Goal: Task Accomplishment & Management: Use online tool/utility

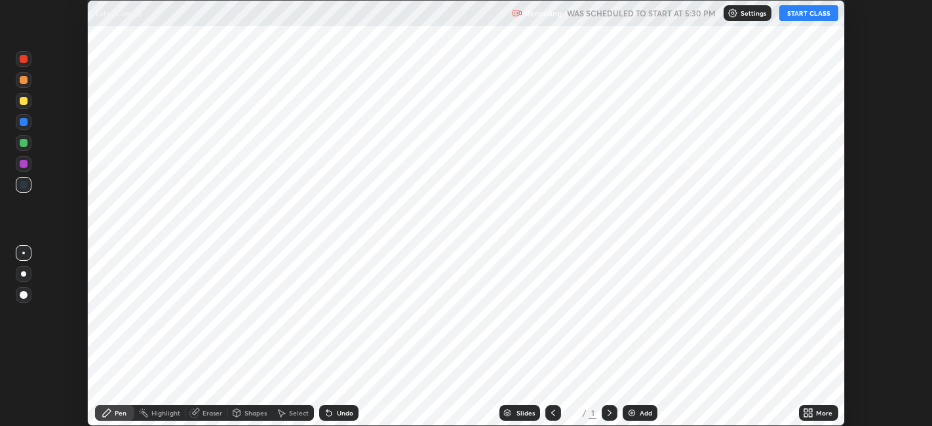
scroll to position [426, 932]
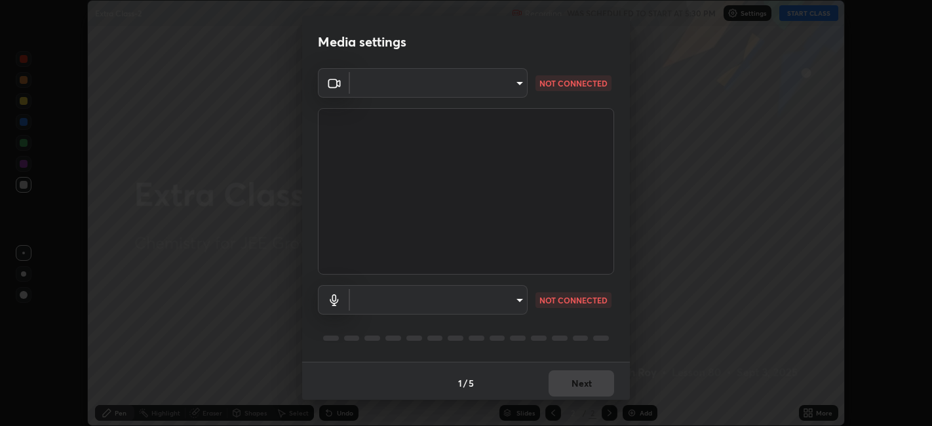
type input "052f9b30e05f62bb2e590cb50044ac96a00de3eab8a32c7a625fc31ec407be61"
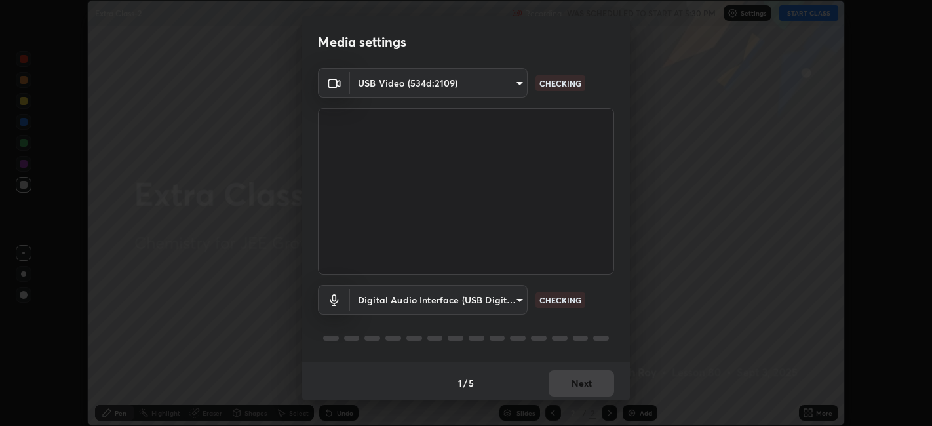
scroll to position [3, 0]
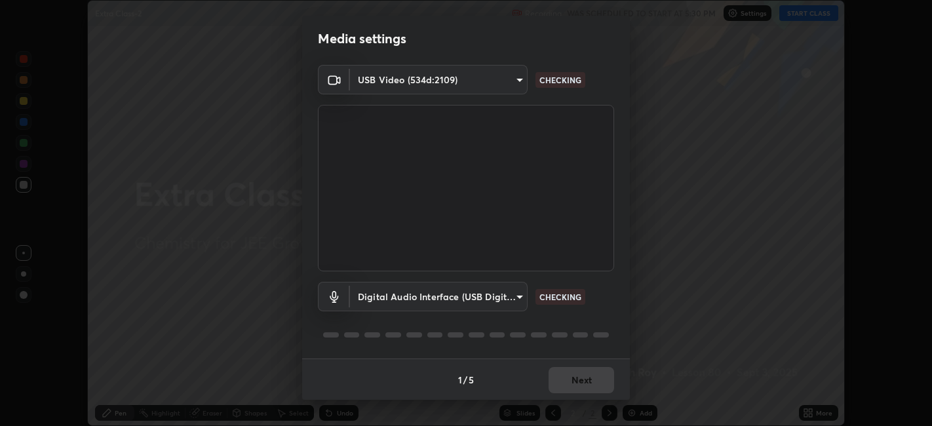
click at [516, 300] on body "Erase all Extra Class-2 Recording WAS SCHEDULED TO START AT 5:30 PM Settings ST…" at bounding box center [466, 213] width 932 height 426
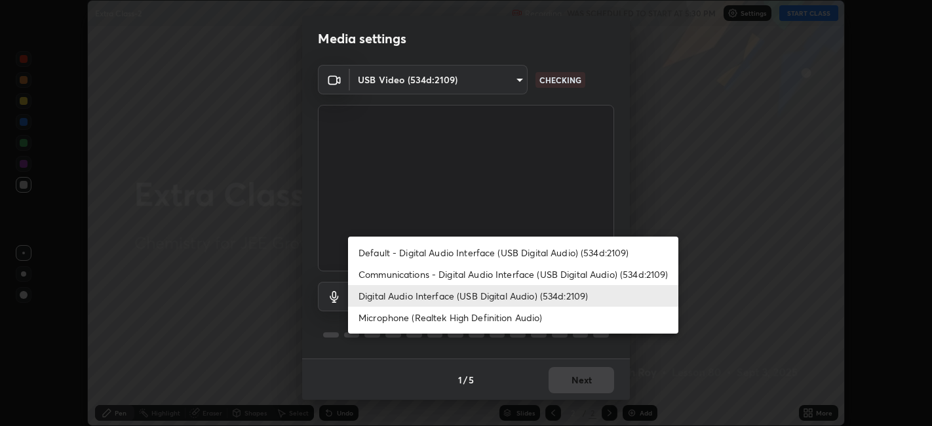
click at [517, 268] on li "Communications - Digital Audio Interface (USB Digital Audio) (534d:2109)" at bounding box center [513, 275] width 330 height 22
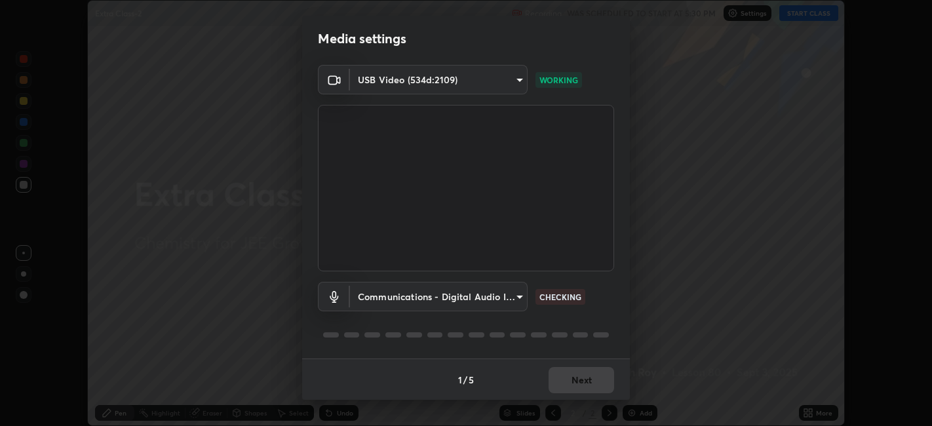
click at [508, 287] on body "Erase all Extra Class-2 Recording WAS SCHEDULED TO START AT 5:30 PM Settings ST…" at bounding box center [466, 213] width 932 height 426
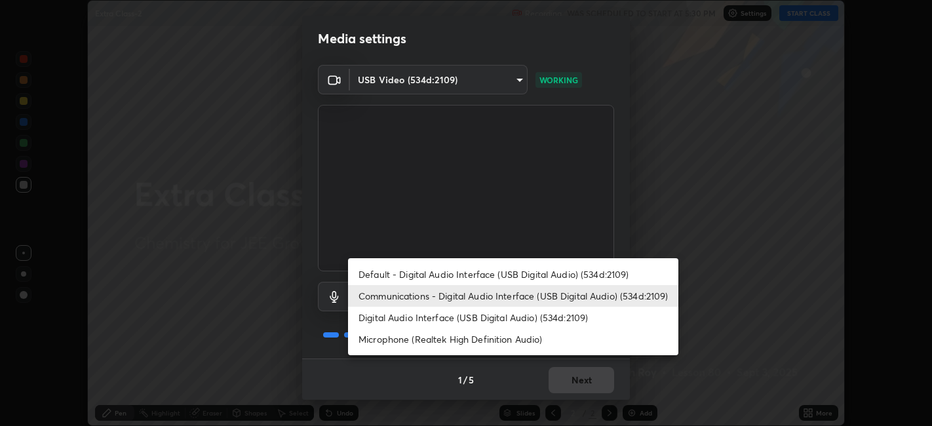
click at [509, 310] on li "Digital Audio Interface (USB Digital Audio) (534d:2109)" at bounding box center [513, 318] width 330 height 22
type input "26c45b5a75dd284b2b07efa34f095bc96a029c451b0918895cb94407aa1265c0"
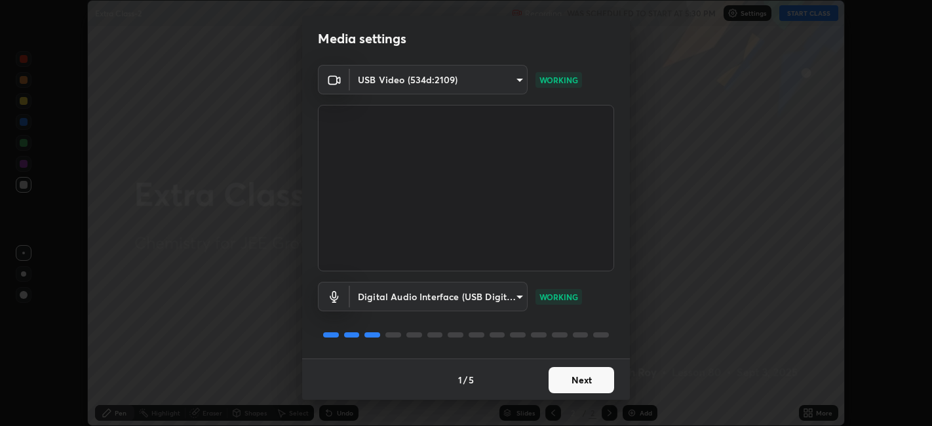
click at [585, 380] on button "Next" at bounding box center [582, 380] width 66 height 26
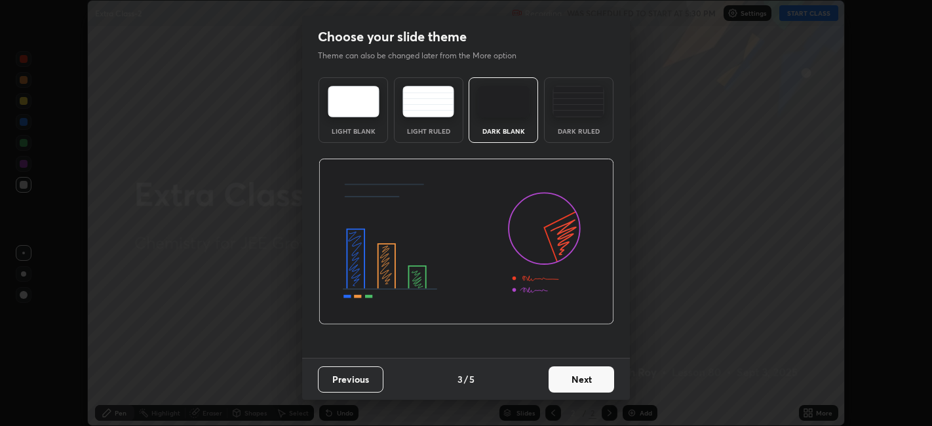
click at [585, 378] on button "Next" at bounding box center [582, 379] width 66 height 26
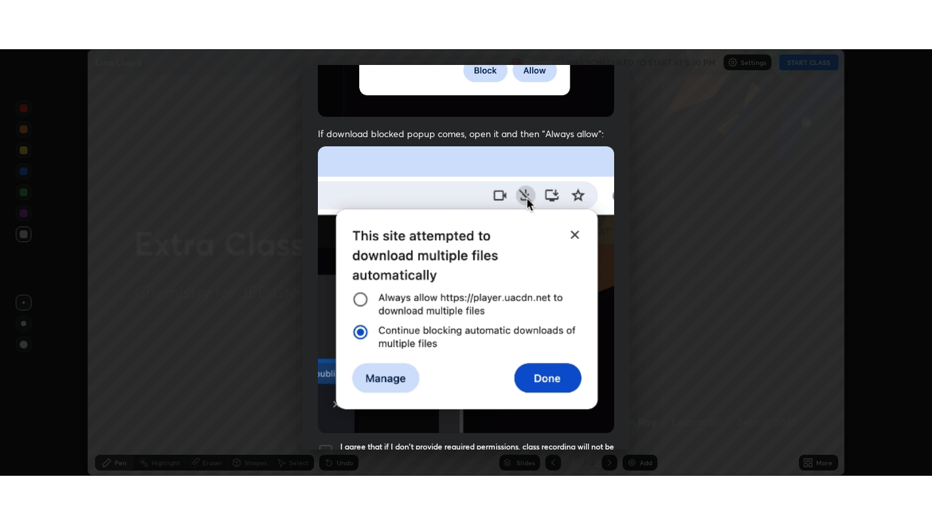
scroll to position [271, 0]
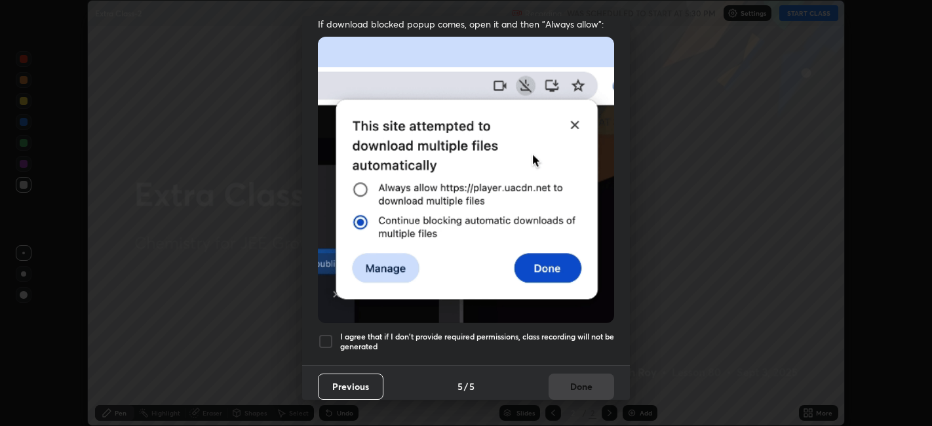
click at [330, 334] on div at bounding box center [326, 342] width 16 height 16
click at [578, 380] on button "Done" at bounding box center [582, 387] width 66 height 26
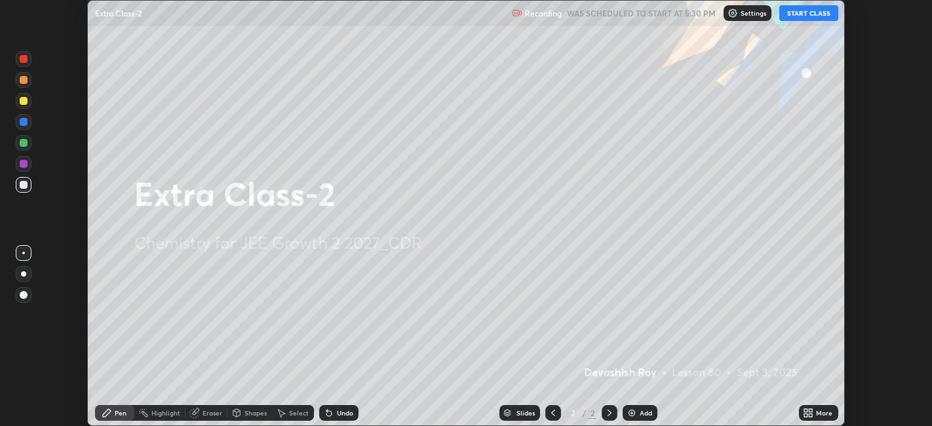
click at [811, 12] on button "START CLASS" at bounding box center [809, 13] width 59 height 16
click at [811, 410] on icon at bounding box center [811, 410] width 3 height 3
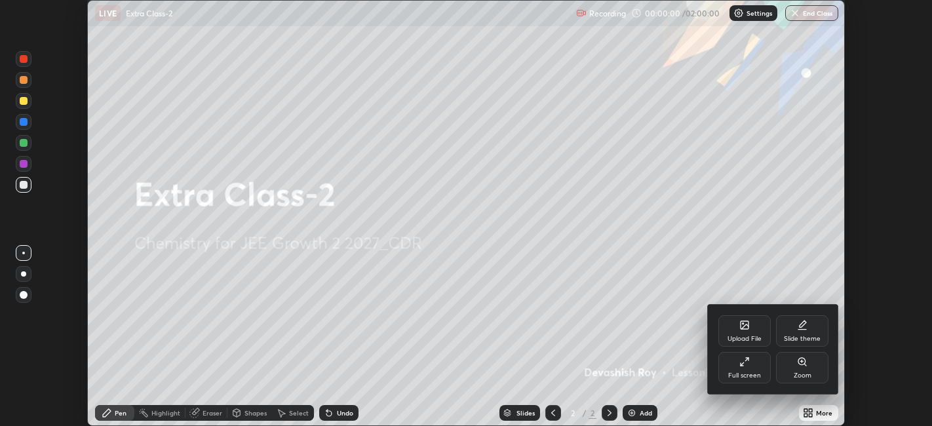
click at [747, 370] on div "Full screen" at bounding box center [745, 367] width 52 height 31
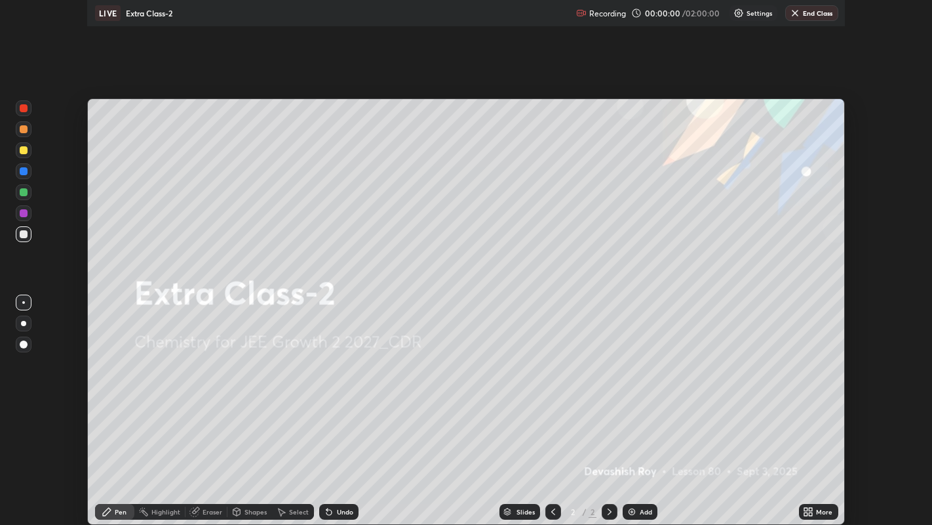
scroll to position [525, 932]
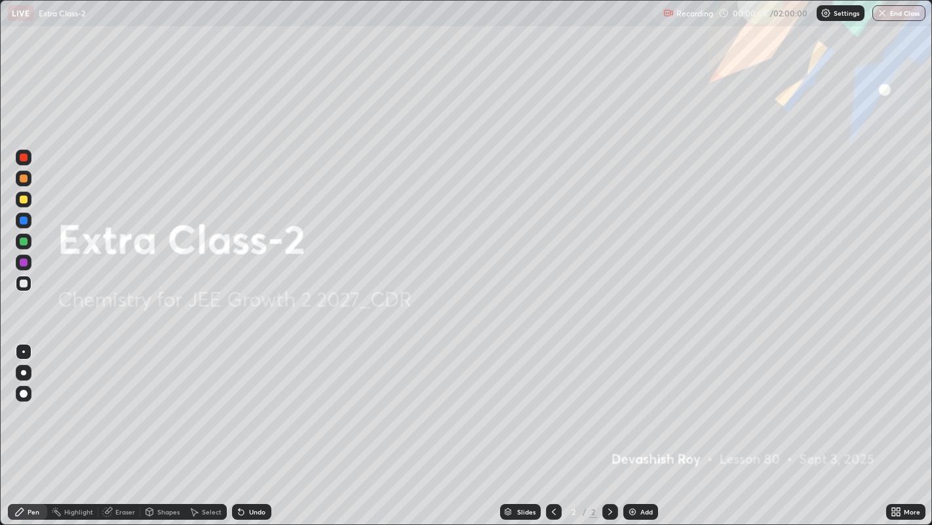
click at [639, 426] on div "Add" at bounding box center [641, 512] width 35 height 16
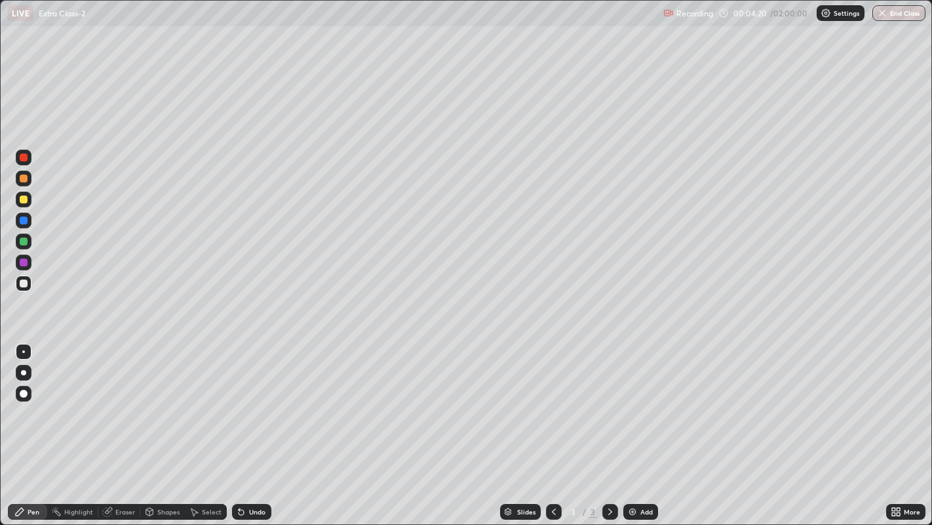
click at [26, 201] on div at bounding box center [24, 199] width 8 height 8
click at [27, 283] on div at bounding box center [24, 283] width 8 height 8
click at [23, 178] on div at bounding box center [24, 178] width 8 height 8
click at [246, 426] on div "Undo" at bounding box center [251, 512] width 39 height 16
click at [26, 283] on div at bounding box center [24, 283] width 8 height 8
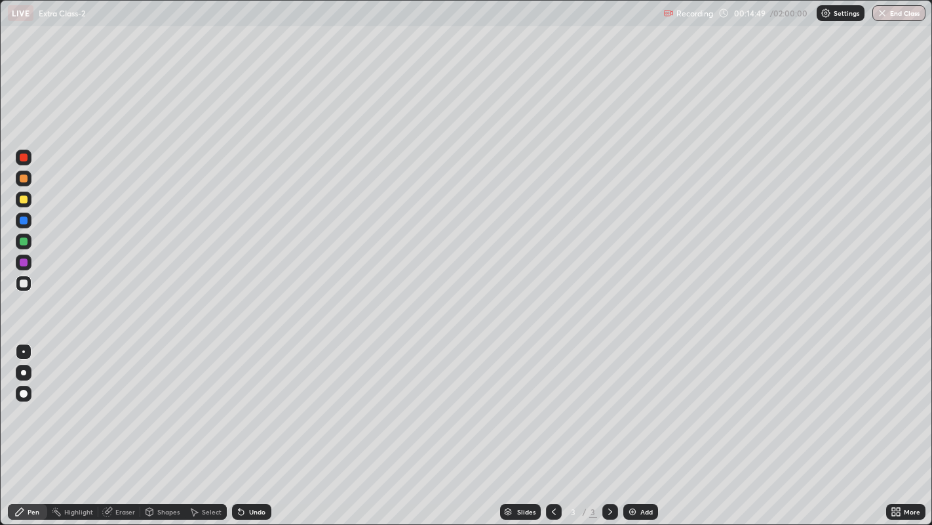
click at [24, 201] on div at bounding box center [24, 199] width 8 height 8
click at [26, 283] on div at bounding box center [24, 283] width 8 height 8
click at [165, 426] on div "Shapes" at bounding box center [162, 512] width 45 height 16
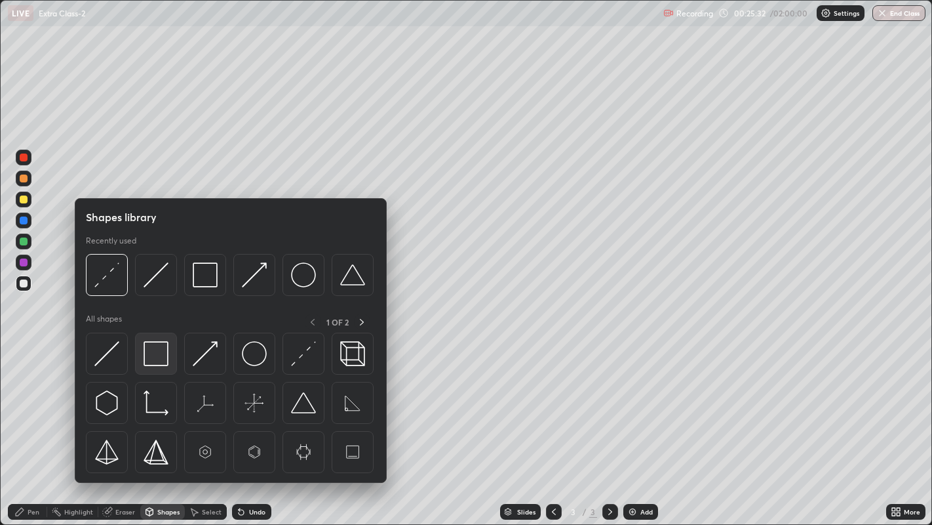
click at [165, 357] on img at bounding box center [156, 353] width 25 height 25
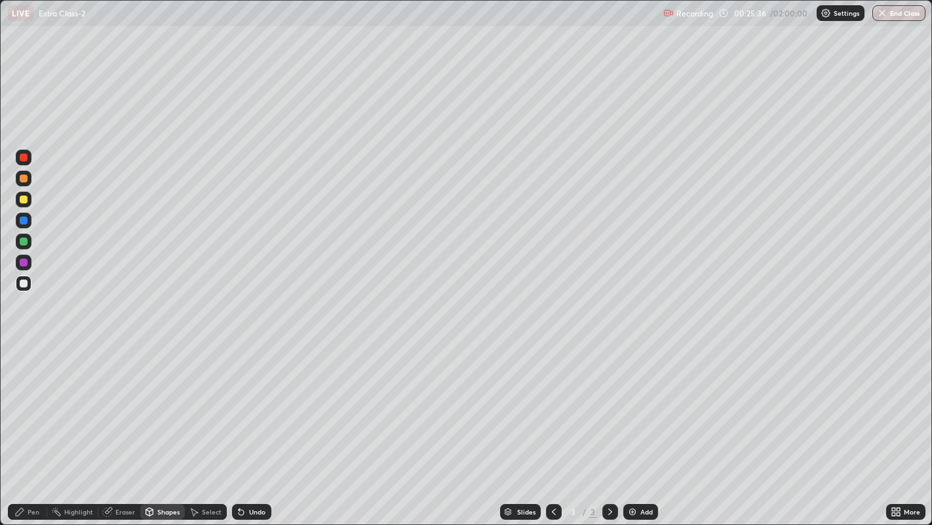
click at [171, 426] on div "Shapes" at bounding box center [168, 511] width 22 height 7
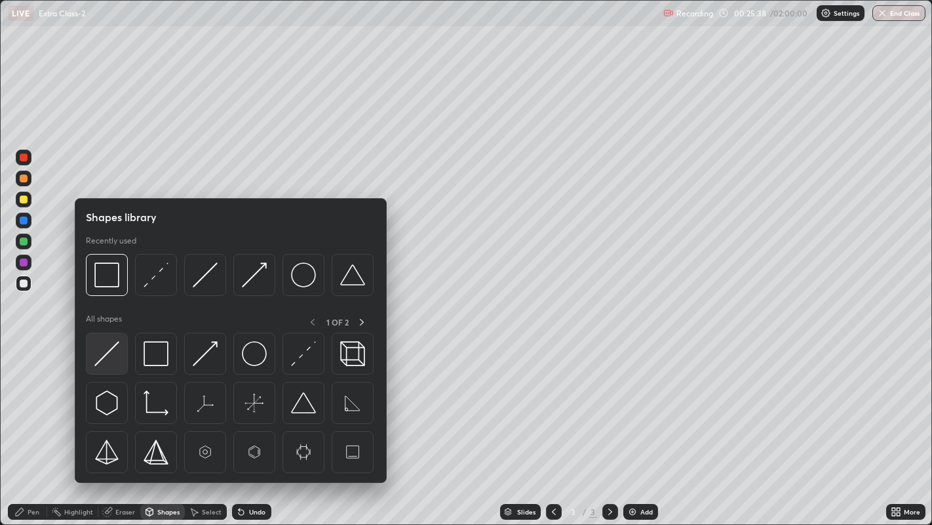
click at [118, 356] on img at bounding box center [106, 353] width 25 height 25
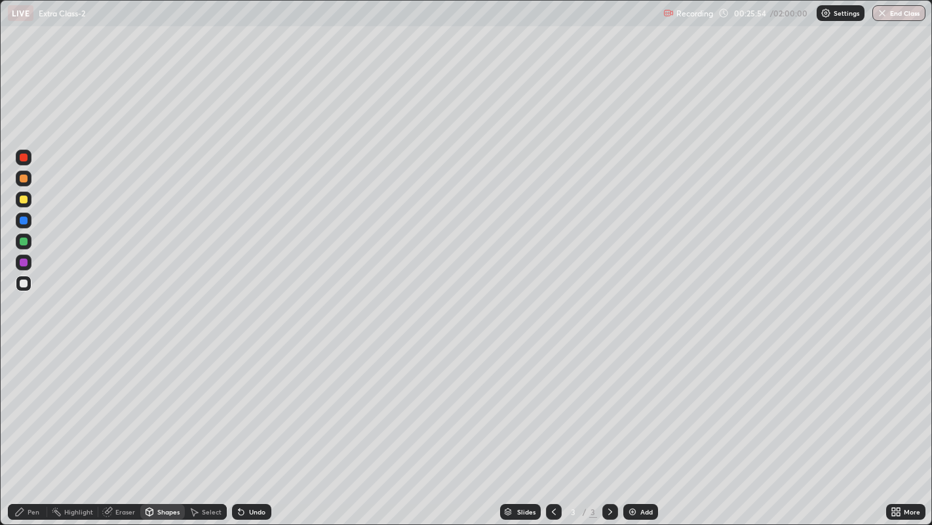
click at [26, 426] on div "Pen" at bounding box center [27, 512] width 39 height 16
click at [25, 199] on div at bounding box center [24, 199] width 8 height 8
click at [31, 286] on div at bounding box center [24, 283] width 16 height 16
click at [311, 426] on div "Slides 3 / 3 Add" at bounding box center [578, 511] width 615 height 26
click at [263, 426] on div "Undo" at bounding box center [251, 512] width 39 height 16
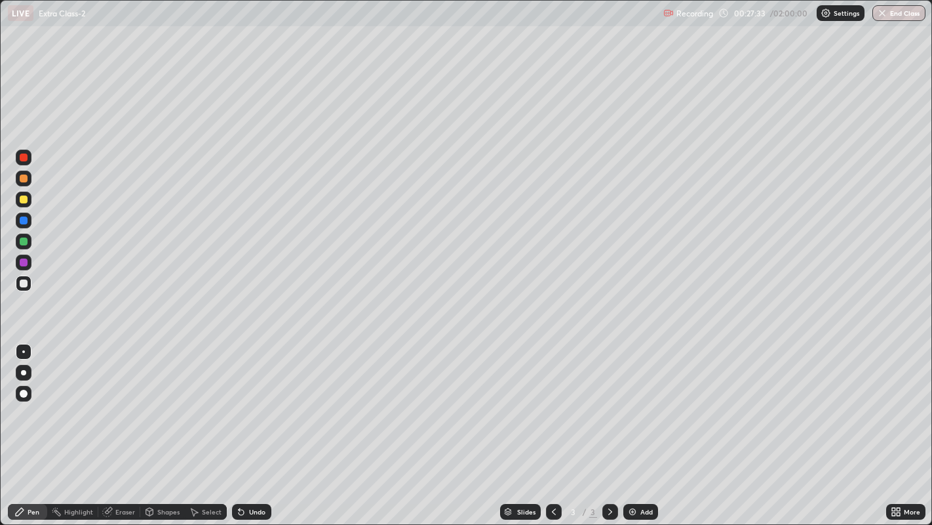
click at [255, 426] on div "Undo" at bounding box center [257, 511] width 16 height 7
click at [166, 426] on div "Shapes" at bounding box center [168, 511] width 22 height 7
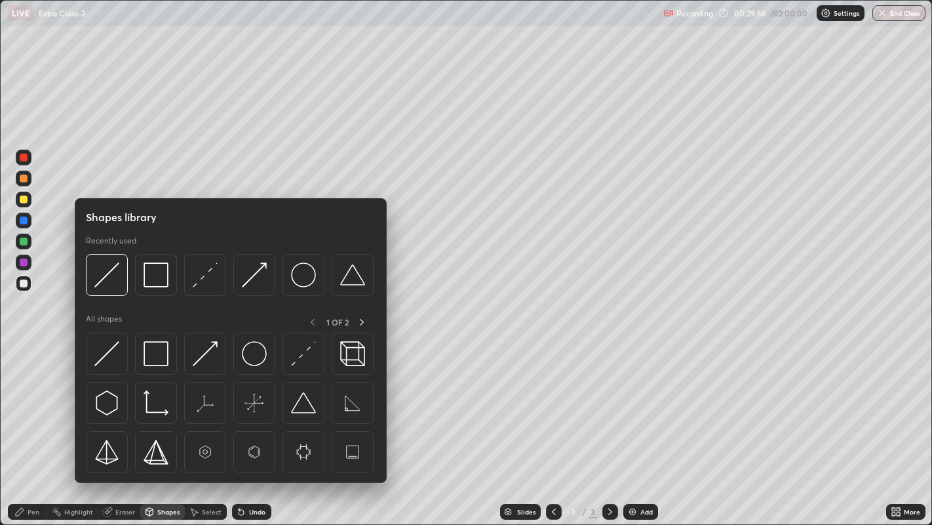
click at [209, 426] on div "Select" at bounding box center [212, 511] width 20 height 7
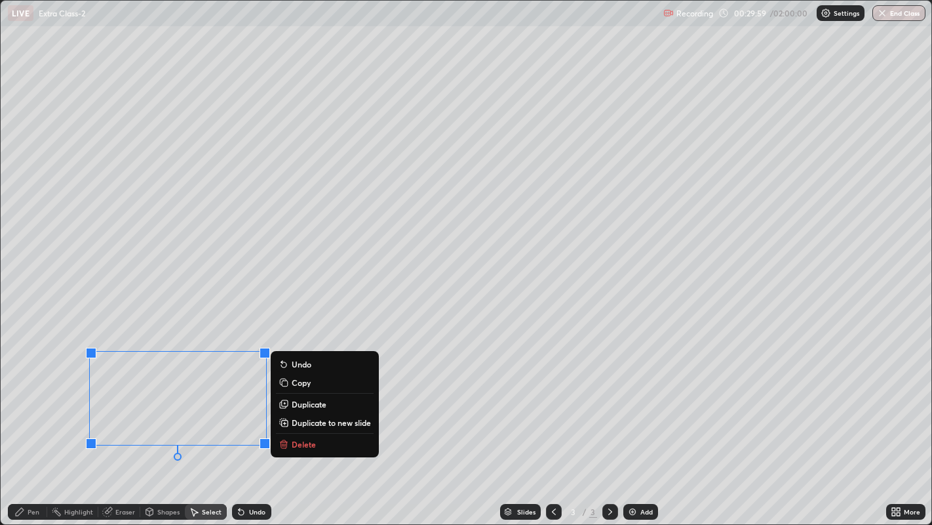
click at [56, 418] on div "0 ° Undo Copy Duplicate Duplicate to new slide Delete" at bounding box center [467, 263] width 932 height 524
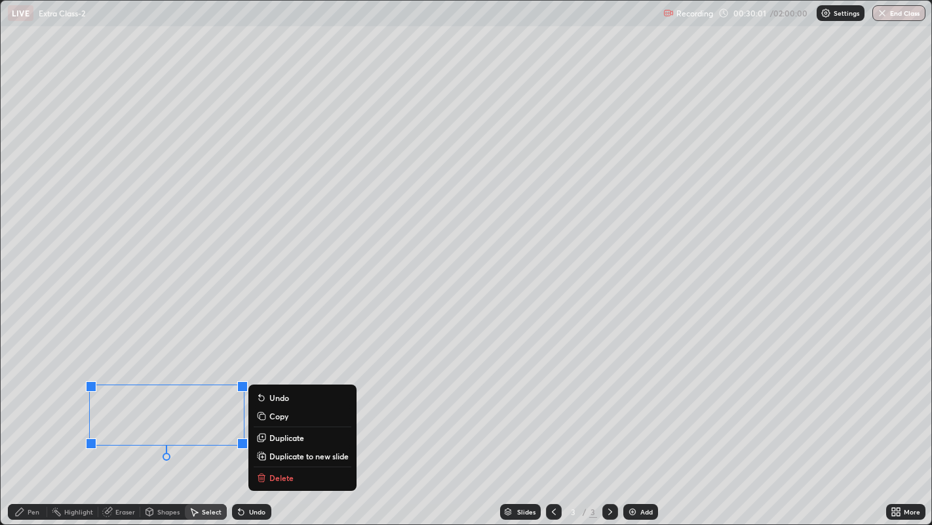
click at [261, 426] on icon at bounding box center [262, 474] width 5 height 2
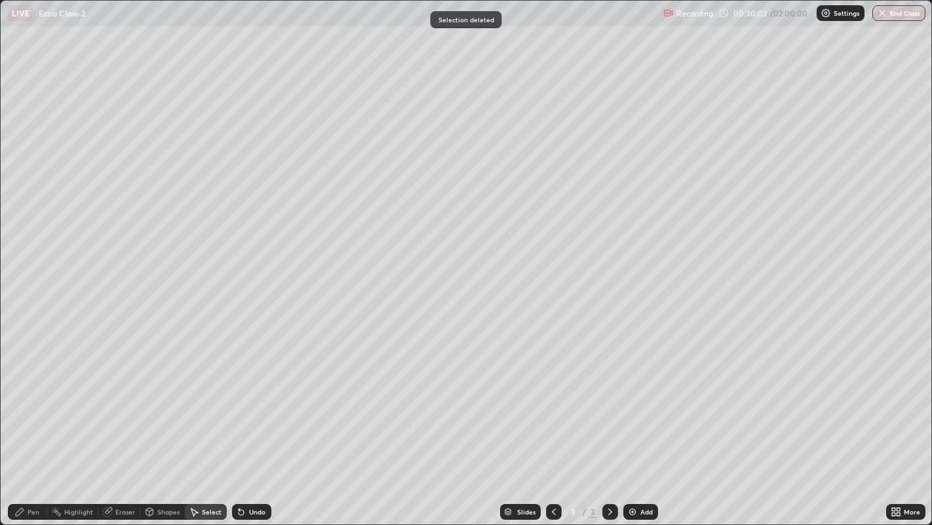
click at [34, 426] on div "Pen" at bounding box center [34, 511] width 12 height 7
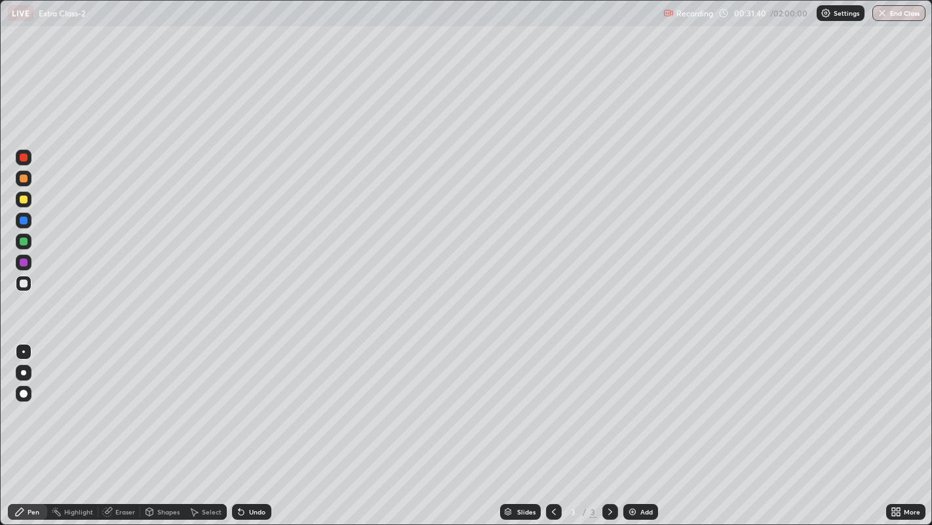
click at [643, 426] on div "Add" at bounding box center [647, 511] width 12 height 7
click at [25, 202] on div at bounding box center [24, 199] width 8 height 8
click at [258, 426] on div "Undo" at bounding box center [257, 511] width 16 height 7
click at [24, 283] on div at bounding box center [24, 283] width 8 height 8
click at [160, 426] on div "Shapes" at bounding box center [168, 511] width 22 height 7
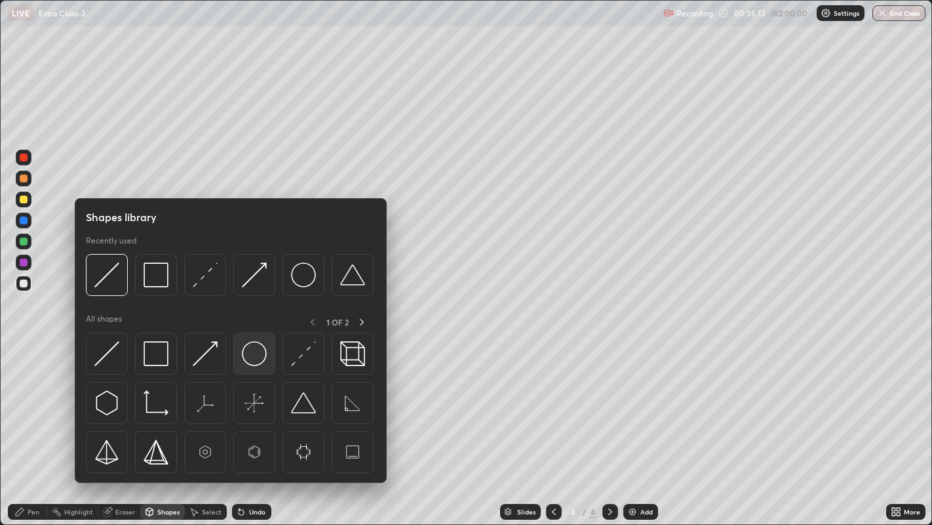
click at [250, 357] on img at bounding box center [254, 353] width 25 height 25
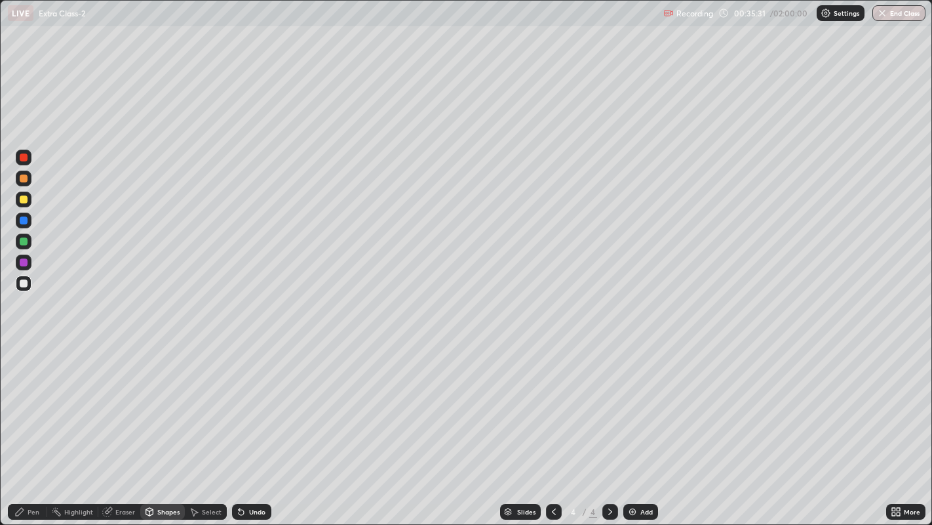
click at [122, 426] on div "Eraser" at bounding box center [125, 511] width 20 height 7
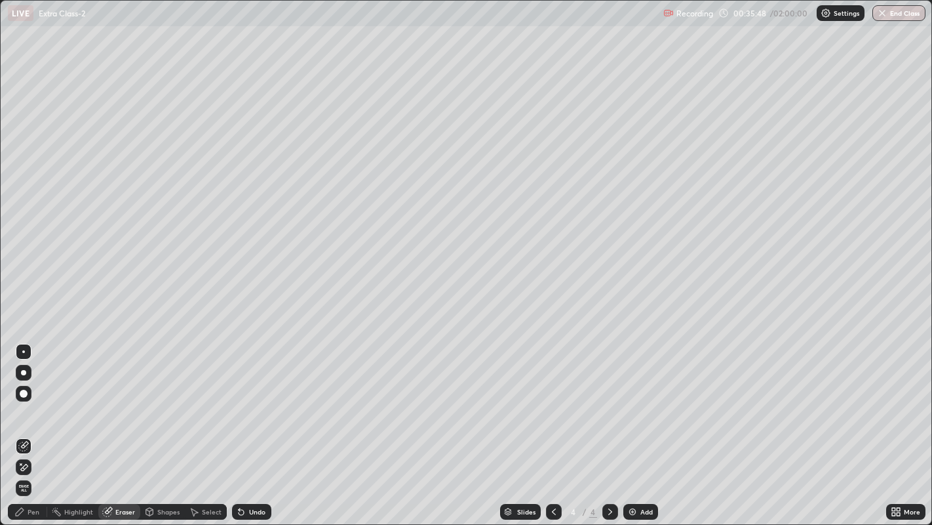
click at [28, 426] on div "Pen" at bounding box center [34, 511] width 12 height 7
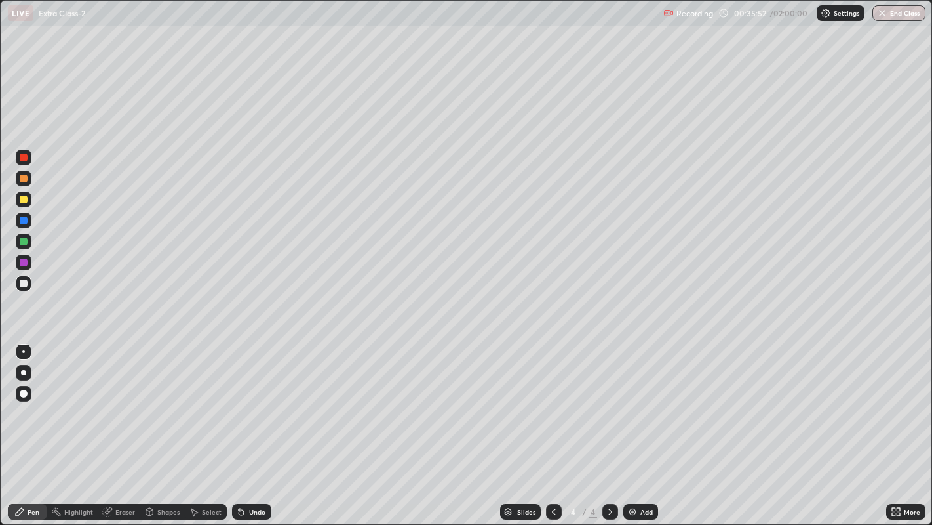
click at [162, 426] on div "Shapes" at bounding box center [168, 511] width 22 height 7
click at [240, 426] on icon at bounding box center [241, 511] width 5 height 5
click at [253, 426] on div "Undo" at bounding box center [251, 512] width 39 height 16
click at [204, 426] on div "Select" at bounding box center [212, 511] width 20 height 7
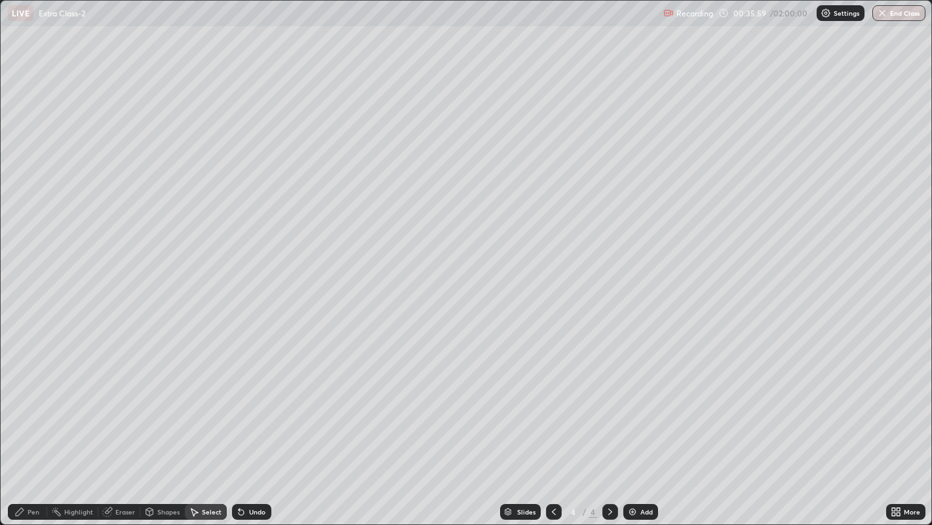
click at [118, 426] on div "Eraser" at bounding box center [125, 511] width 20 height 7
click at [157, 426] on div "Shapes" at bounding box center [162, 512] width 45 height 16
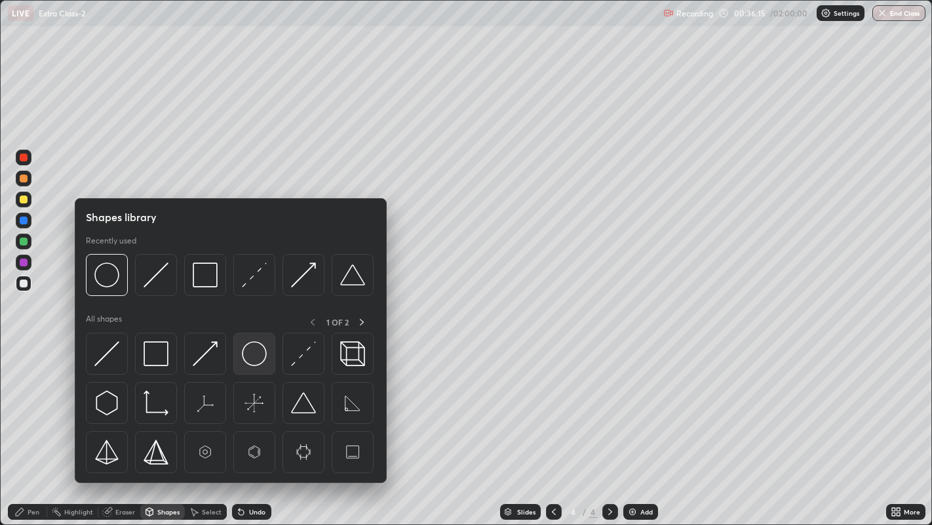
click at [243, 355] on img at bounding box center [254, 353] width 25 height 25
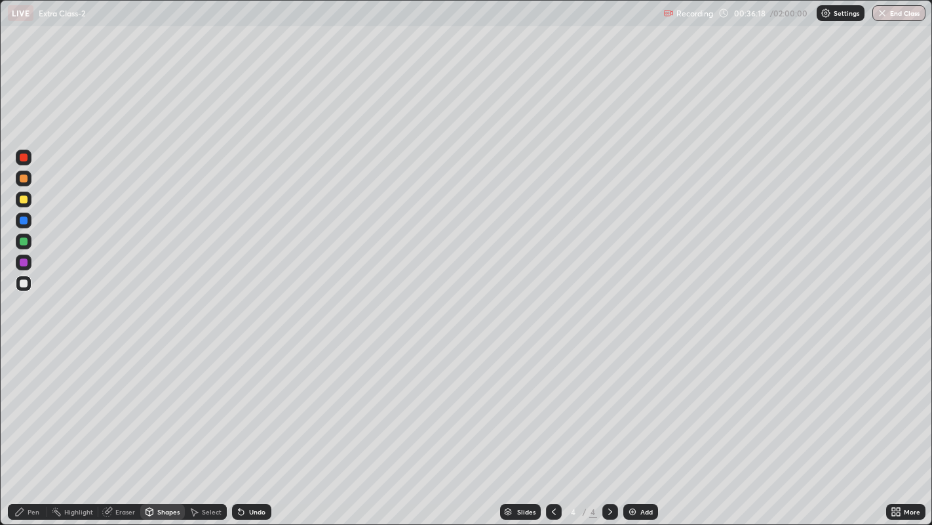
click at [257, 426] on div "Undo" at bounding box center [257, 511] width 16 height 7
click at [253, 426] on div "Undo" at bounding box center [257, 511] width 16 height 7
click at [32, 426] on div "Pen" at bounding box center [34, 511] width 12 height 7
click at [254, 426] on div "Undo" at bounding box center [257, 511] width 16 height 7
click at [169, 426] on div "Shapes" at bounding box center [168, 511] width 22 height 7
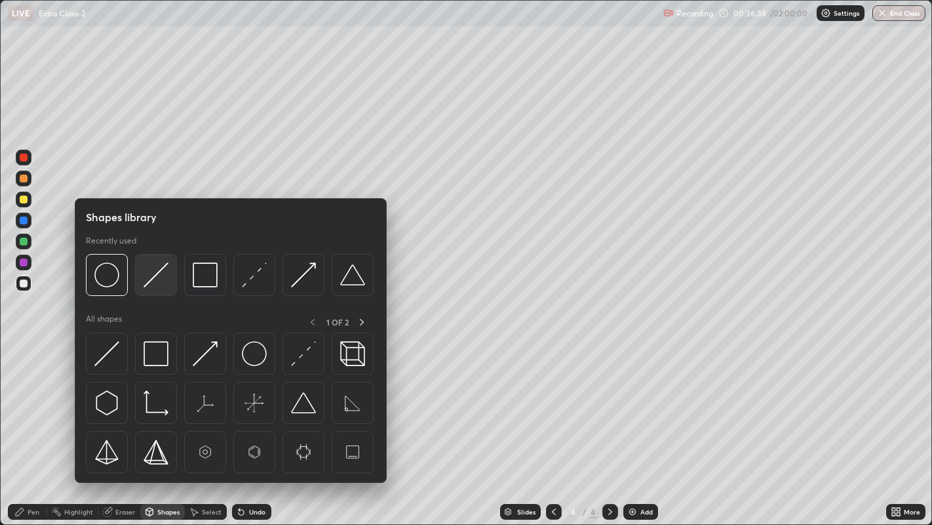
click at [155, 277] on img at bounding box center [156, 274] width 25 height 25
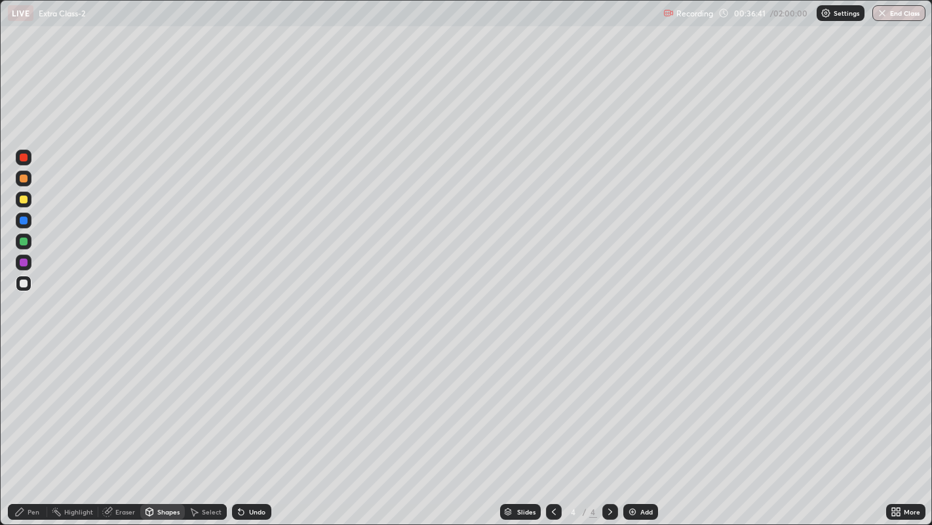
click at [30, 426] on div "Pen" at bounding box center [34, 511] width 12 height 7
click at [160, 426] on div "Shapes" at bounding box center [168, 511] width 22 height 7
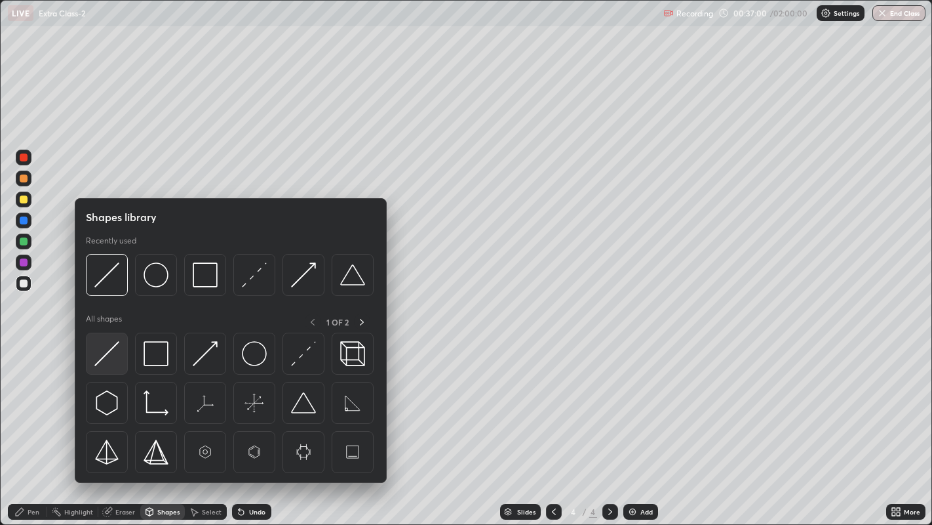
click at [108, 357] on img at bounding box center [106, 353] width 25 height 25
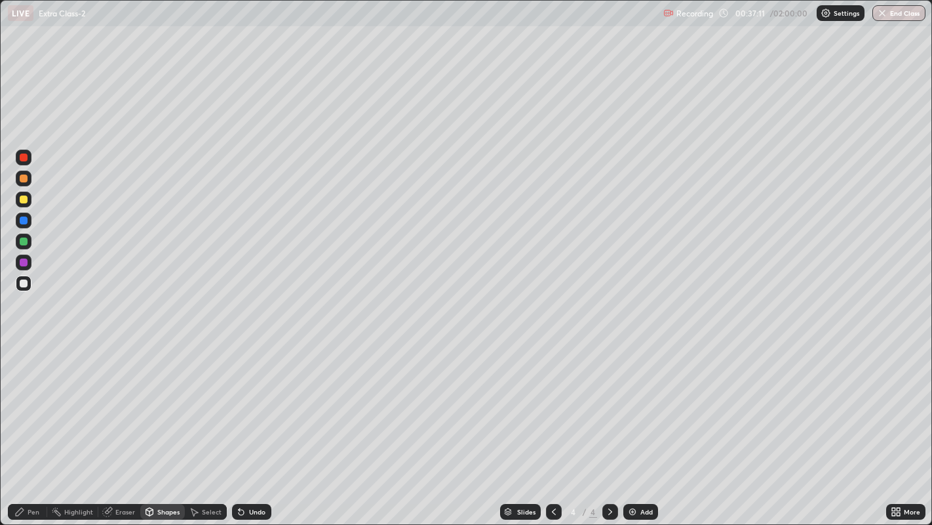
click at [28, 426] on div "Pen" at bounding box center [34, 511] width 12 height 7
click at [160, 426] on div "Shapes" at bounding box center [168, 511] width 22 height 7
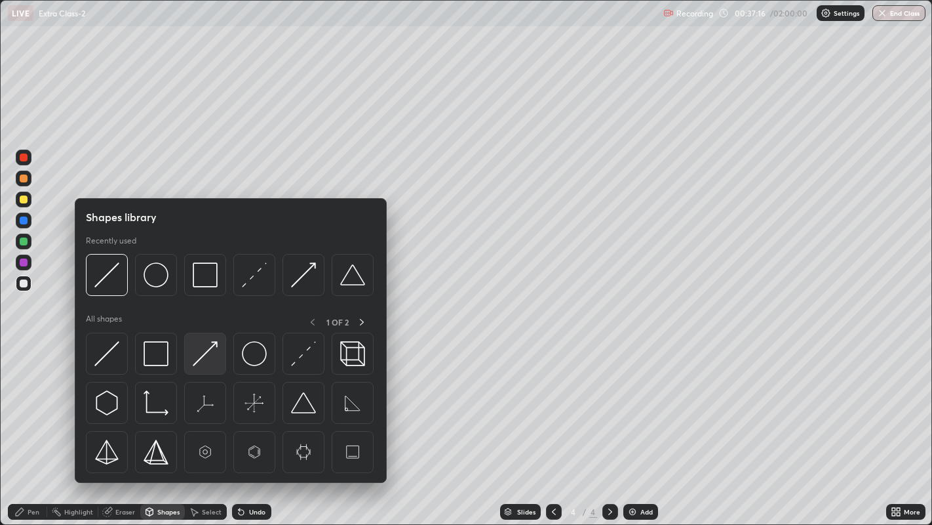
click at [208, 359] on img at bounding box center [205, 353] width 25 height 25
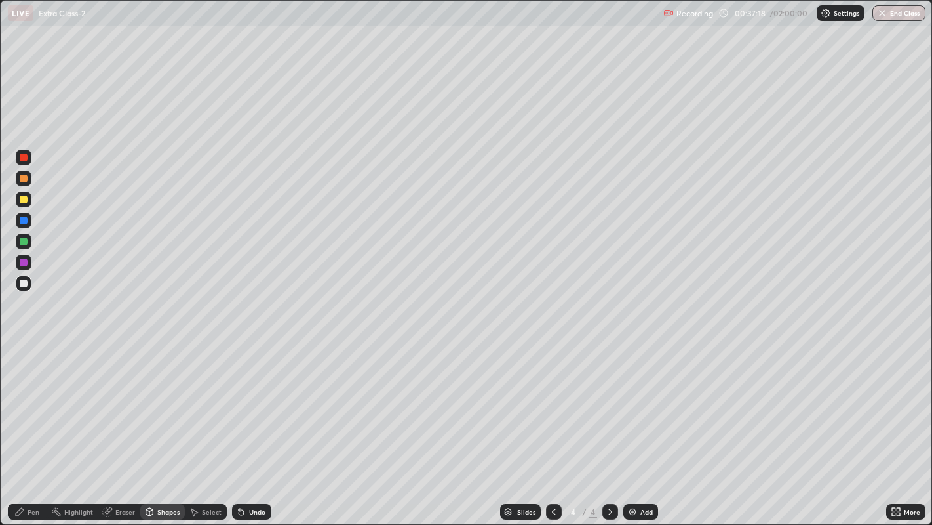
click at [24, 262] on div at bounding box center [24, 262] width 8 height 8
click at [25, 426] on div "Pen" at bounding box center [27, 512] width 39 height 16
click at [23, 240] on div at bounding box center [24, 241] width 8 height 8
click at [247, 426] on div "Undo" at bounding box center [251, 512] width 39 height 16
click at [157, 426] on div "Shapes" at bounding box center [162, 512] width 45 height 16
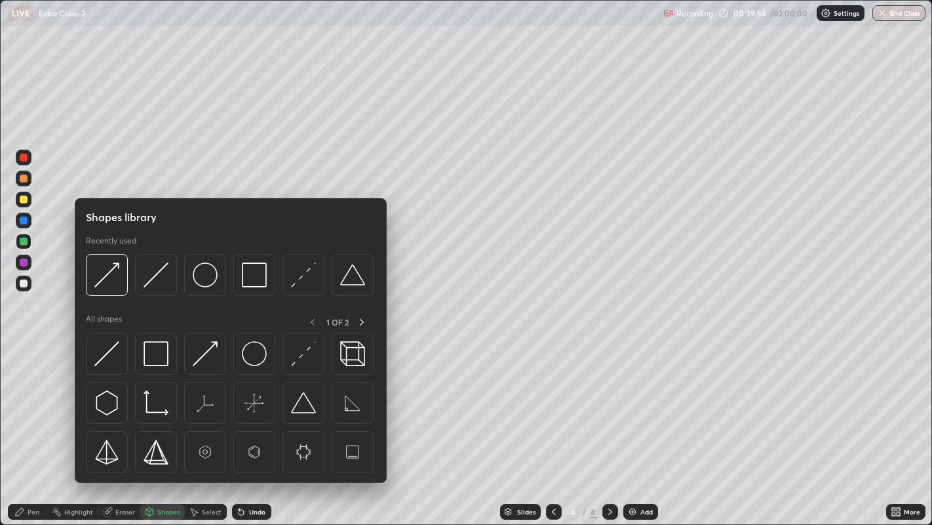
click at [203, 353] on img at bounding box center [205, 353] width 25 height 25
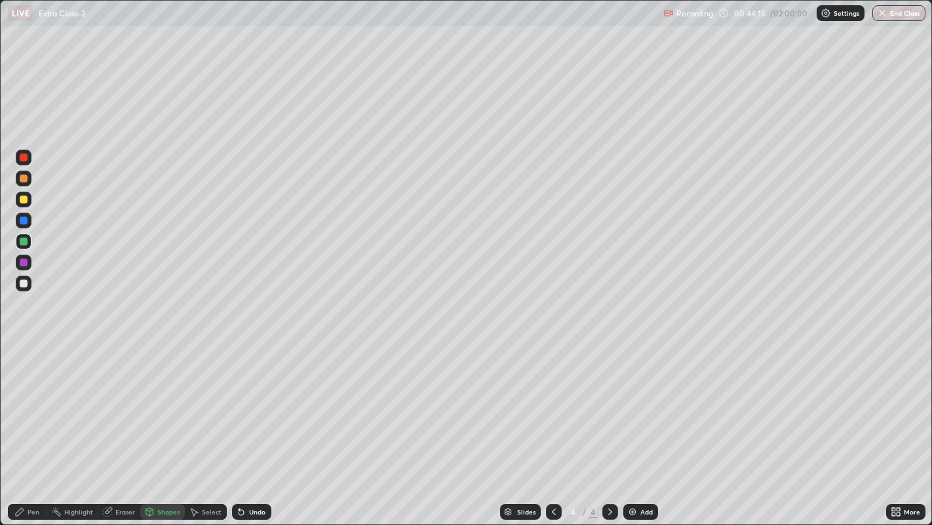
click at [28, 426] on div "Pen" at bounding box center [34, 511] width 12 height 7
click at [24, 283] on div at bounding box center [24, 283] width 8 height 8
click at [641, 426] on div "Add" at bounding box center [647, 511] width 12 height 7
click at [23, 200] on div at bounding box center [24, 199] width 8 height 8
click at [253, 426] on div "Undo" at bounding box center [257, 511] width 16 height 7
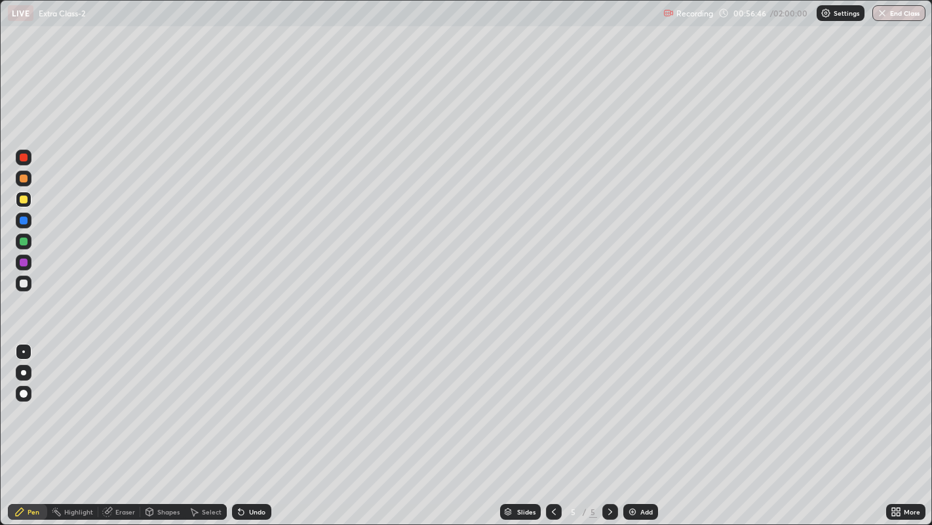
click at [29, 287] on div at bounding box center [24, 283] width 16 height 16
click at [26, 183] on div at bounding box center [24, 178] width 16 height 16
click at [24, 285] on div at bounding box center [24, 283] width 8 height 8
click at [25, 181] on div at bounding box center [24, 178] width 8 height 8
click at [24, 262] on div at bounding box center [24, 262] width 8 height 8
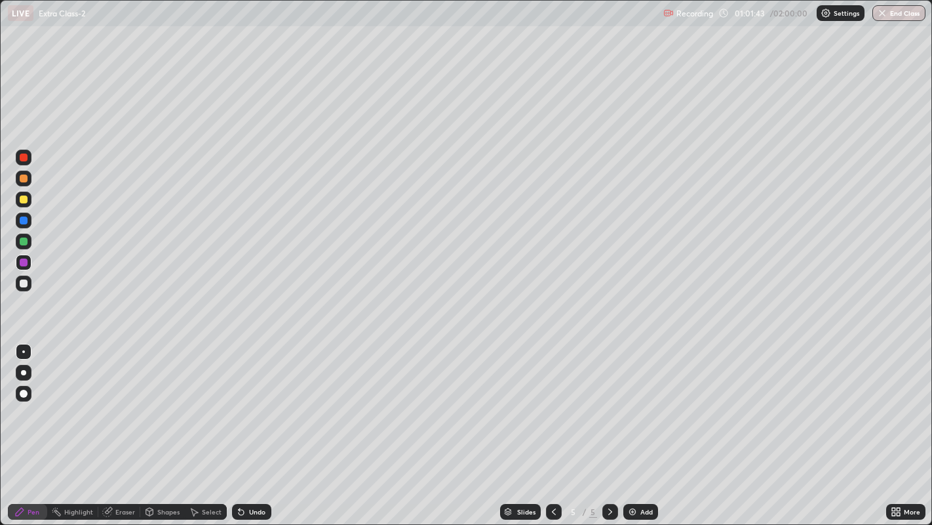
click at [24, 285] on div at bounding box center [24, 283] width 8 height 8
click at [247, 426] on div "Undo" at bounding box center [251, 512] width 39 height 16
click at [249, 426] on div "Undo" at bounding box center [251, 512] width 39 height 16
click at [248, 426] on div "Undo" at bounding box center [251, 512] width 39 height 16
click at [247, 426] on div "Undo" at bounding box center [251, 512] width 39 height 16
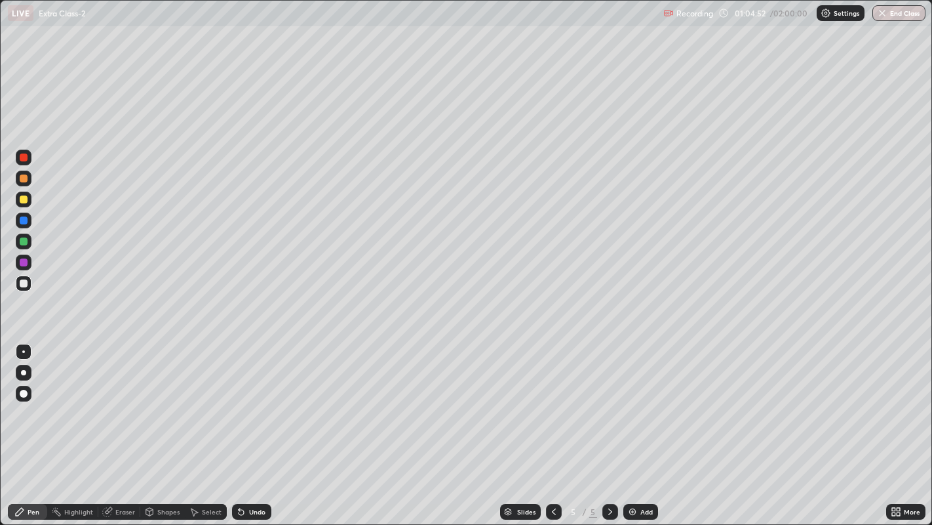
click at [250, 426] on div "Undo" at bounding box center [251, 512] width 39 height 16
click at [254, 426] on div "Undo" at bounding box center [257, 511] width 16 height 7
click at [256, 426] on div "Undo" at bounding box center [251, 512] width 39 height 16
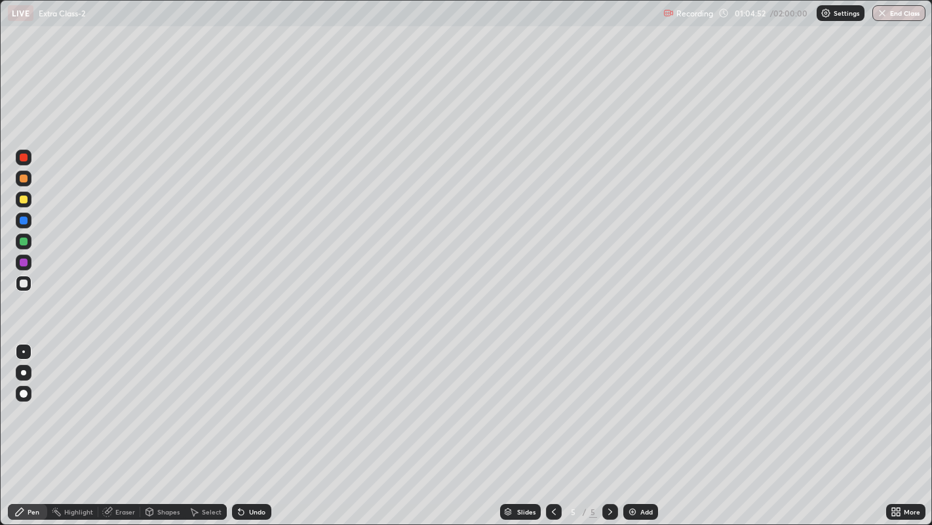
click at [256, 426] on div "Undo" at bounding box center [251, 512] width 39 height 16
click at [254, 426] on div "Undo" at bounding box center [251, 512] width 39 height 16
click at [253, 426] on div "Undo" at bounding box center [251, 512] width 39 height 16
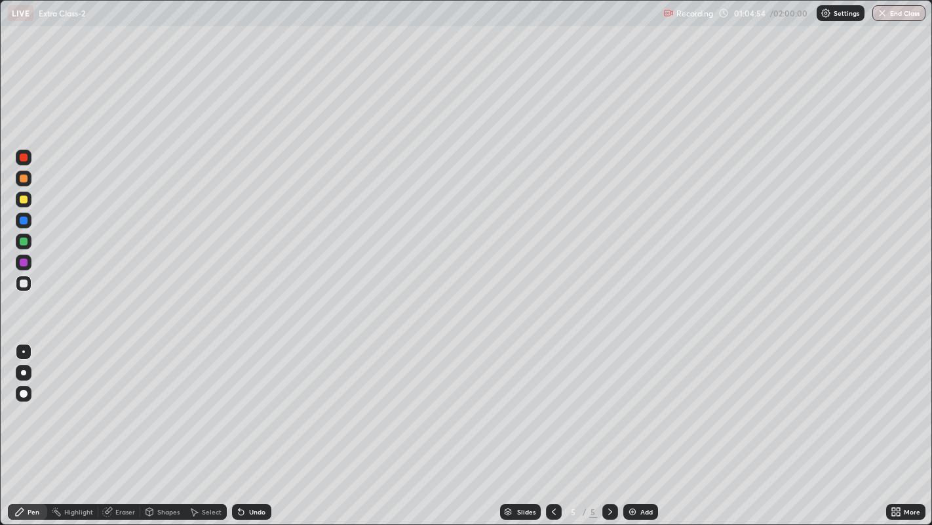
click at [250, 426] on div "Undo" at bounding box center [251, 512] width 39 height 16
click at [245, 426] on div "Undo" at bounding box center [249, 511] width 45 height 26
click at [258, 426] on div "Undo" at bounding box center [257, 511] width 16 height 7
click at [257, 426] on div "Undo" at bounding box center [251, 512] width 39 height 16
click at [165, 426] on div "Shapes" at bounding box center [168, 511] width 22 height 7
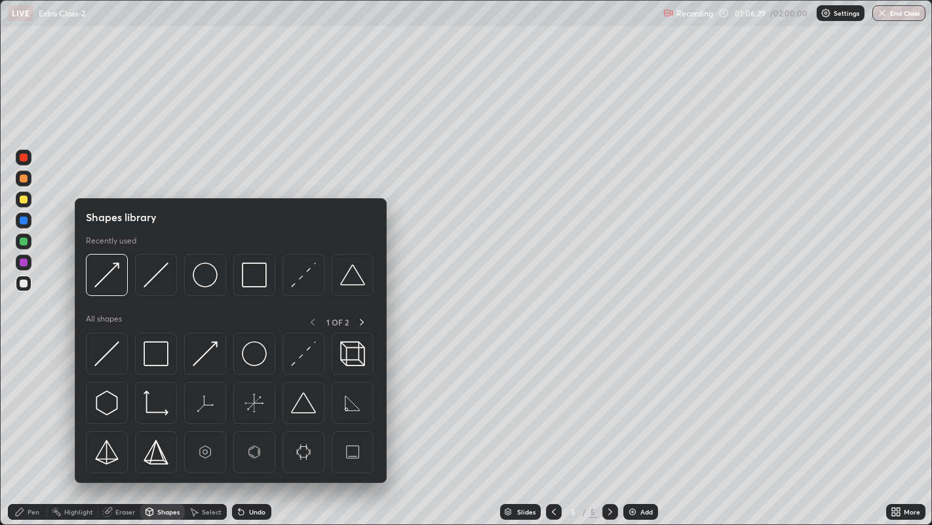
click at [121, 426] on div "Eraser" at bounding box center [125, 511] width 20 height 7
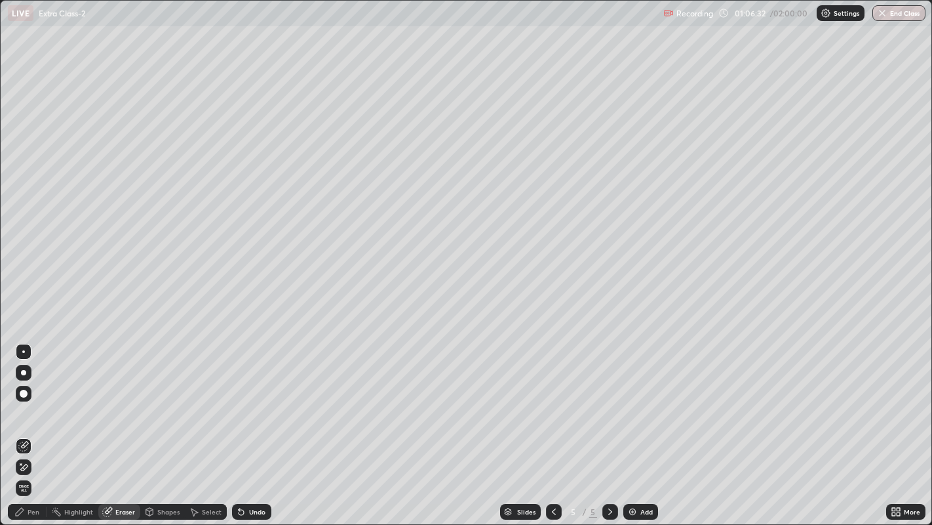
click at [37, 426] on div "Pen" at bounding box center [34, 511] width 12 height 7
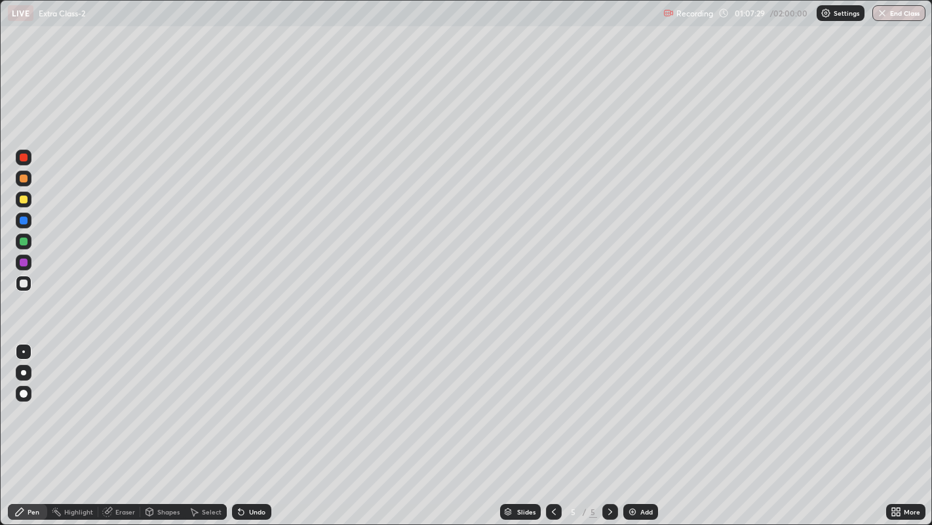
click at [26, 261] on div at bounding box center [24, 262] width 8 height 8
click at [29, 280] on div at bounding box center [24, 283] width 16 height 16
click at [249, 426] on div "Undo" at bounding box center [257, 511] width 16 height 7
click at [245, 426] on div "Undo" at bounding box center [251, 512] width 39 height 16
click at [243, 426] on div "Undo" at bounding box center [251, 512] width 39 height 16
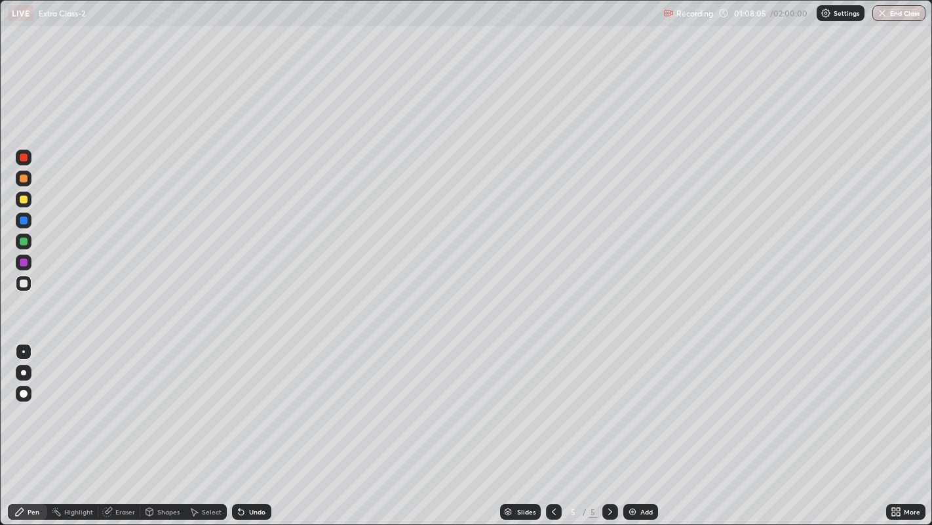
click at [243, 426] on div "Undo" at bounding box center [251, 512] width 39 height 16
click at [244, 426] on div "Undo" at bounding box center [251, 512] width 39 height 16
click at [242, 426] on icon at bounding box center [241, 511] width 10 height 10
click at [253, 426] on div "Undo" at bounding box center [257, 511] width 16 height 7
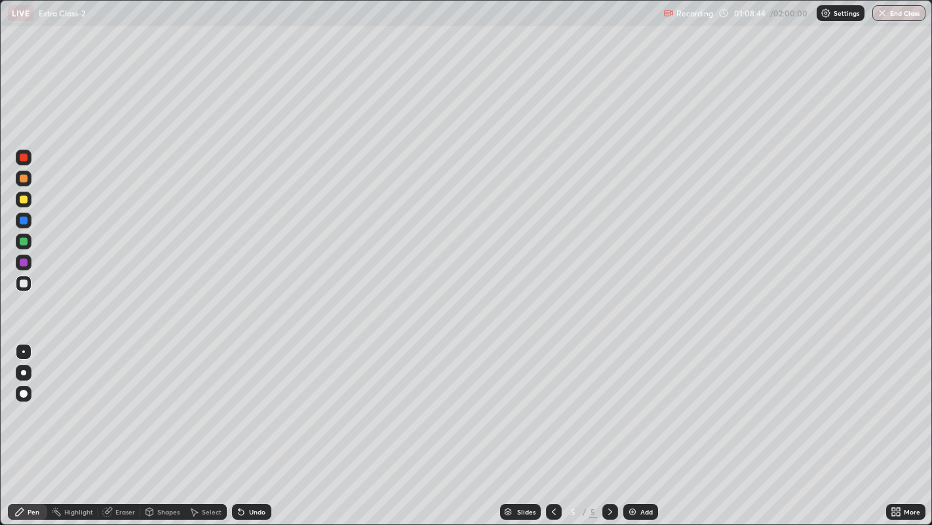
click at [253, 426] on div "Undo" at bounding box center [257, 511] width 16 height 7
click at [254, 426] on div "Undo" at bounding box center [257, 511] width 16 height 7
click at [255, 426] on div "Undo" at bounding box center [257, 511] width 16 height 7
click at [254, 426] on div "Undo" at bounding box center [257, 511] width 16 height 7
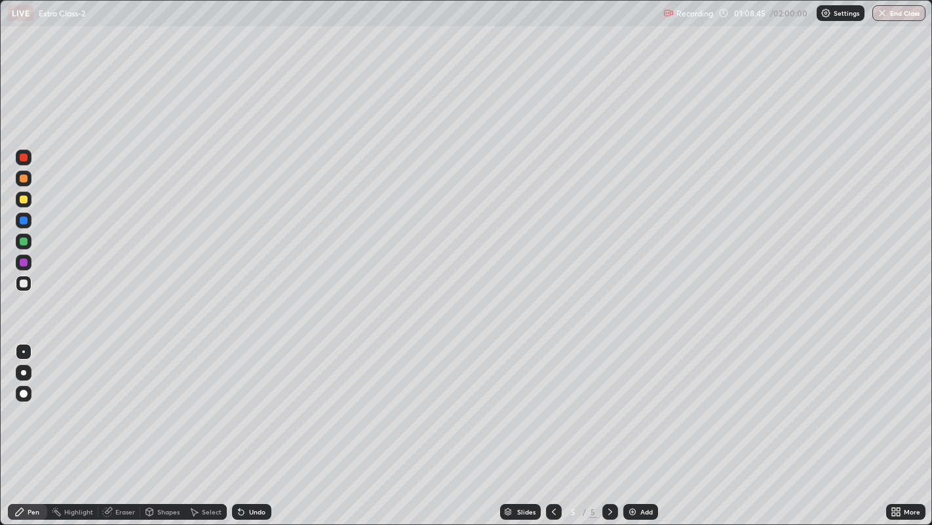
click at [256, 426] on div "Undo" at bounding box center [251, 512] width 39 height 16
click at [0, 426] on div "Setting up your live class" at bounding box center [466, 262] width 932 height 525
click at [635, 426] on div "Add" at bounding box center [641, 512] width 35 height 16
click at [26, 200] on div at bounding box center [24, 199] width 8 height 8
click at [245, 426] on div "Undo" at bounding box center [251, 512] width 39 height 16
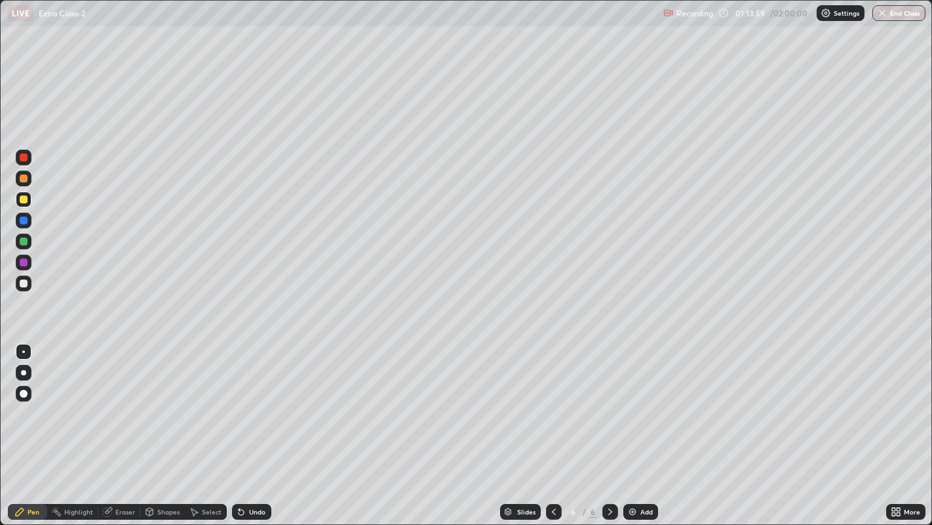
click at [23, 283] on div at bounding box center [24, 283] width 8 height 8
click at [121, 426] on div "Eraser" at bounding box center [119, 512] width 42 height 16
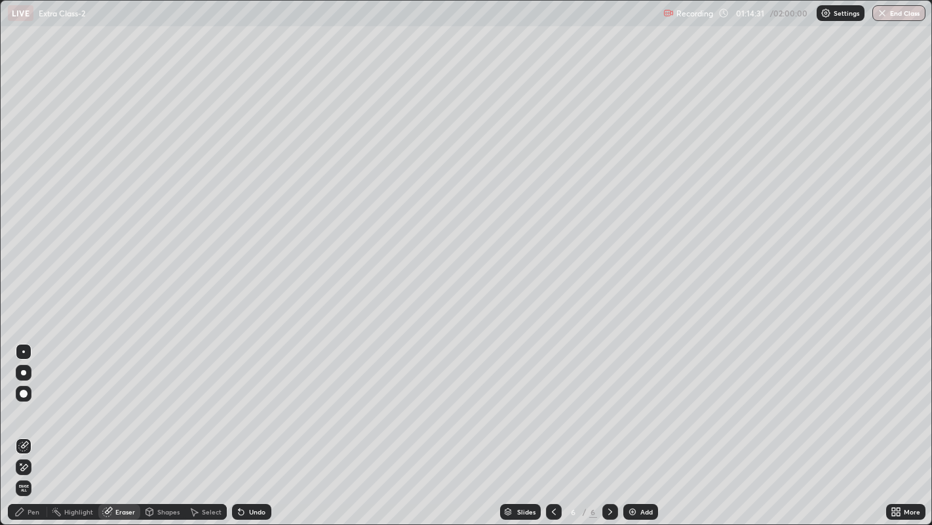
click at [22, 426] on icon at bounding box center [19, 511] width 10 height 10
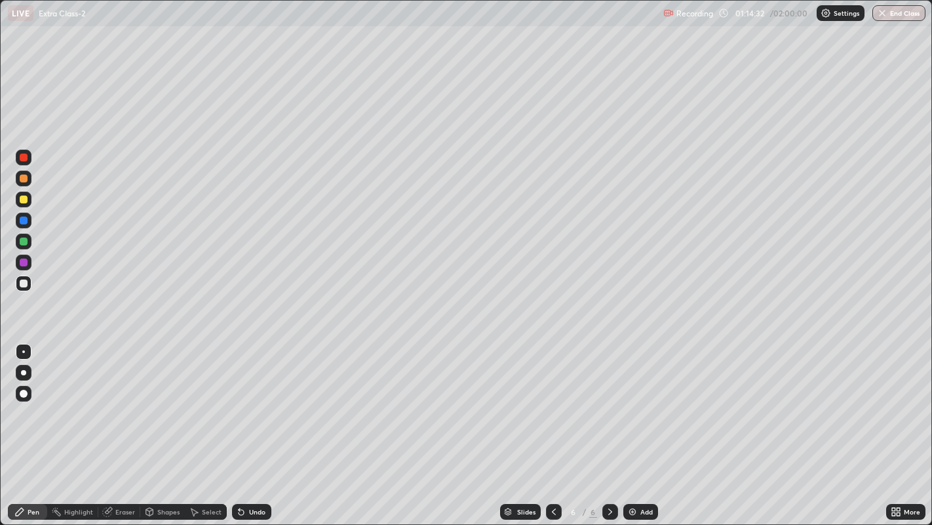
click at [22, 197] on div at bounding box center [24, 199] width 8 height 8
click at [25, 287] on div at bounding box center [24, 283] width 8 height 8
click at [249, 426] on div "Undo" at bounding box center [257, 511] width 16 height 7
click at [547, 426] on div at bounding box center [554, 511] width 16 height 26
click at [555, 426] on div at bounding box center [554, 511] width 16 height 26
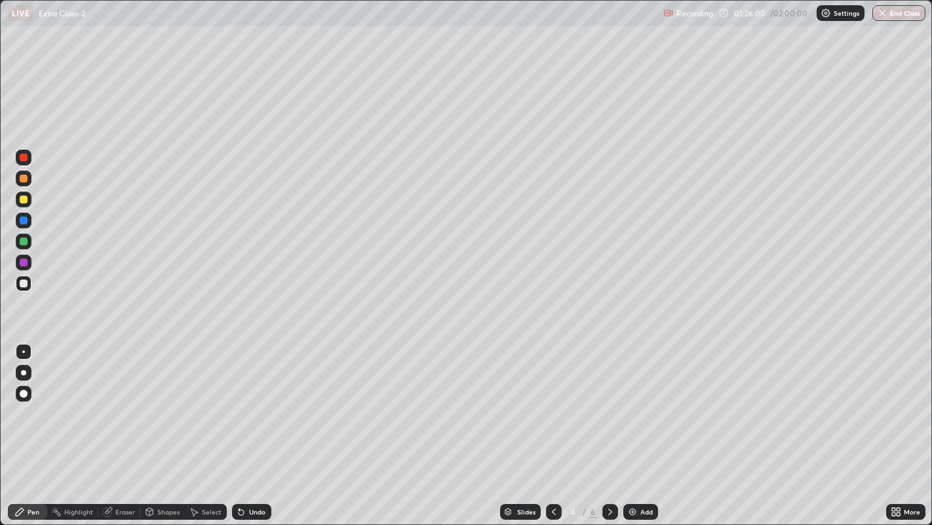
click at [603, 426] on div at bounding box center [611, 511] width 16 height 26
click at [610, 426] on div at bounding box center [611, 512] width 16 height 16
click at [162, 426] on div "Shapes" at bounding box center [168, 511] width 22 height 7
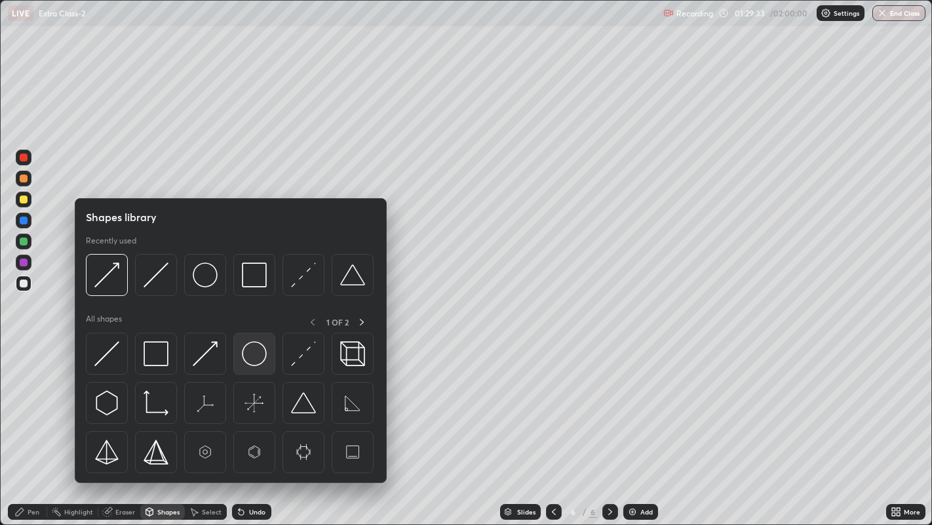
click at [252, 350] on img at bounding box center [254, 353] width 25 height 25
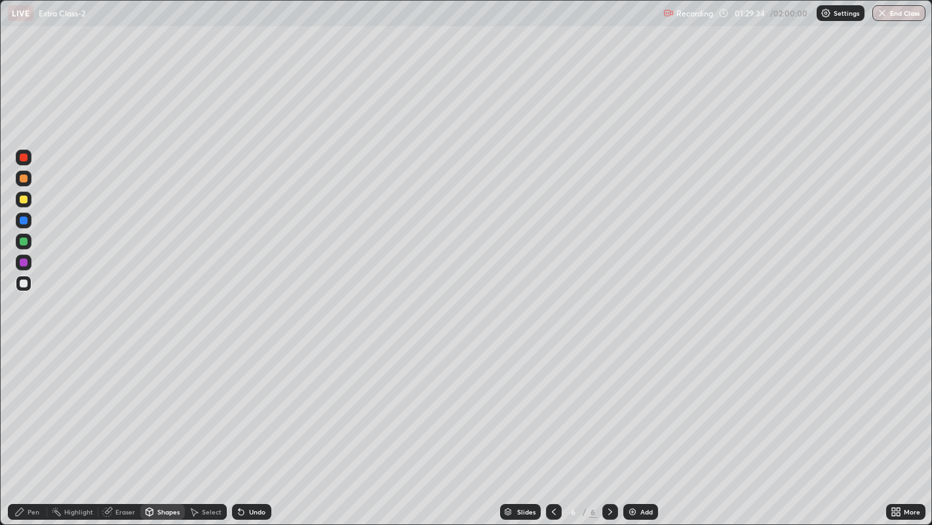
click at [25, 239] on div at bounding box center [24, 241] width 8 height 8
click at [249, 426] on div "Undo" at bounding box center [257, 511] width 16 height 7
click at [31, 263] on div at bounding box center [24, 262] width 16 height 16
click at [33, 426] on div "Pen" at bounding box center [34, 511] width 12 height 7
click at [25, 285] on div at bounding box center [24, 283] width 8 height 8
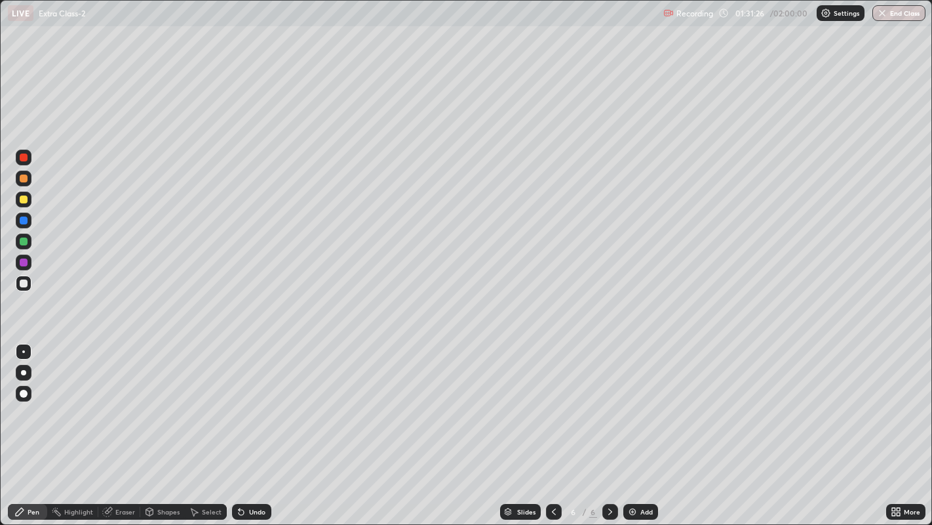
click at [79, 426] on div "Highlight" at bounding box center [78, 511] width 29 height 7
click at [23, 426] on icon at bounding box center [19, 511] width 10 height 10
click at [642, 426] on div "Add" at bounding box center [641, 512] width 35 height 16
click at [23, 199] on div at bounding box center [24, 199] width 8 height 8
click at [24, 283] on div at bounding box center [24, 283] width 8 height 8
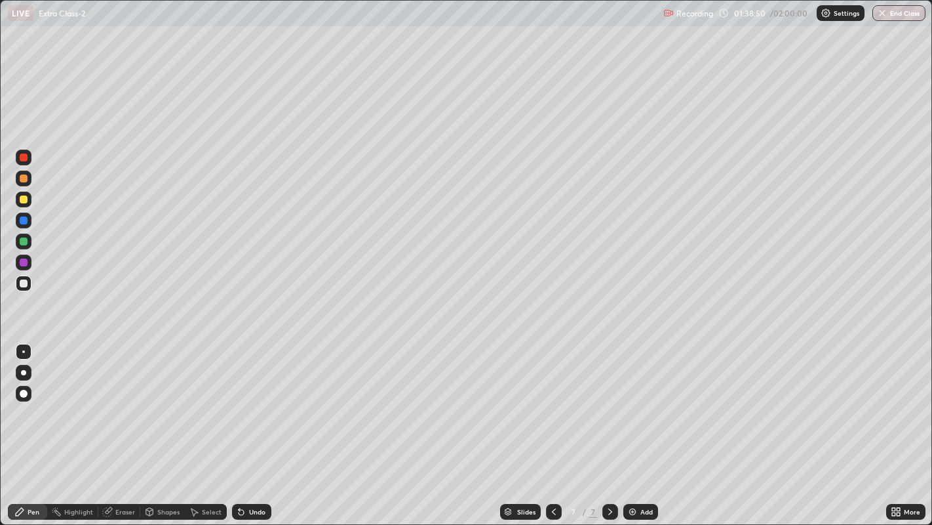
click at [252, 426] on div "Undo" at bounding box center [257, 511] width 16 height 7
click at [237, 426] on div "Undo" at bounding box center [251, 512] width 39 height 16
click at [158, 426] on div "Shapes" at bounding box center [168, 511] width 22 height 7
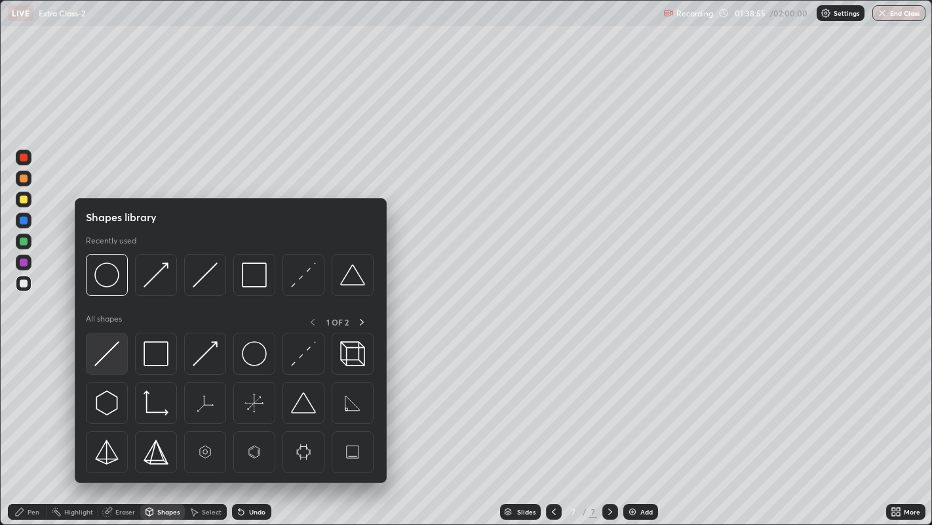
click at [115, 361] on img at bounding box center [106, 353] width 25 height 25
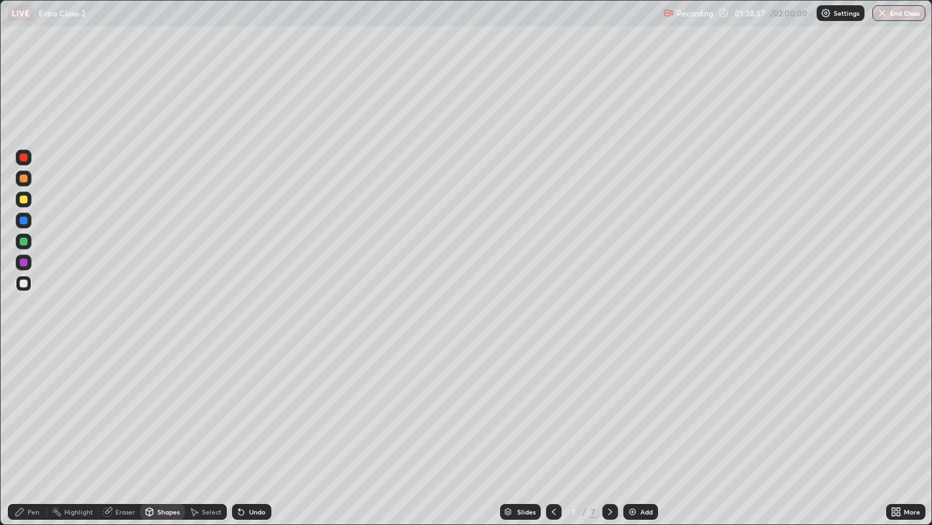
click at [21, 426] on icon at bounding box center [19, 511] width 10 height 10
click at [125, 426] on div "Eraser" at bounding box center [119, 512] width 42 height 16
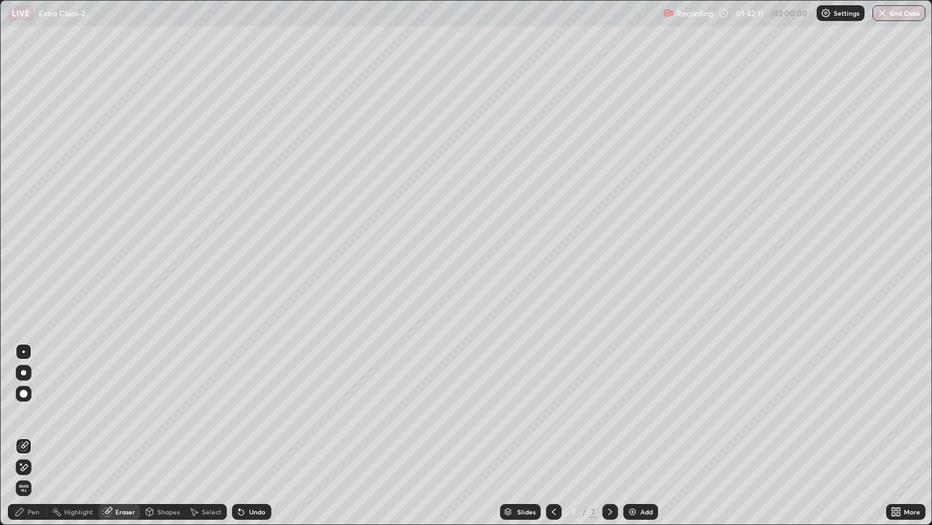
click at [28, 426] on div "Pen" at bounding box center [34, 511] width 12 height 7
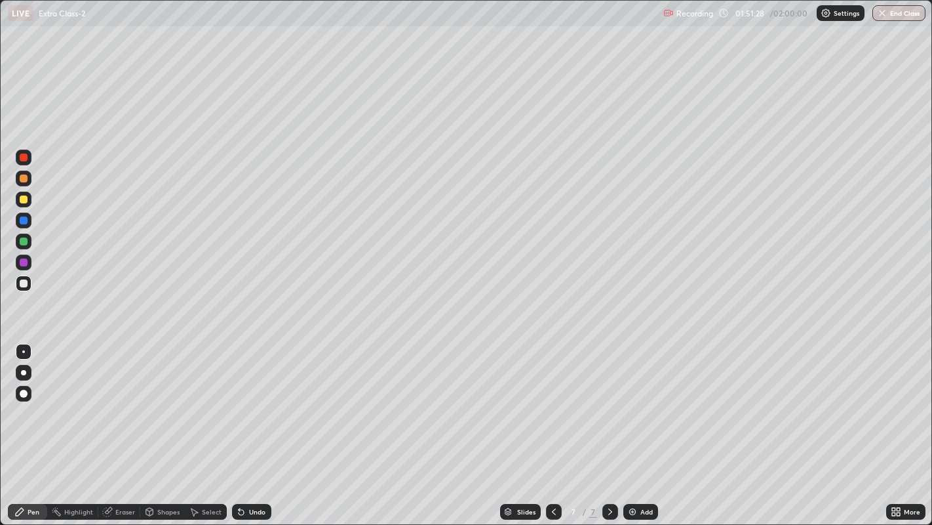
click at [888, 16] on button "End Class" at bounding box center [899, 13] width 53 height 16
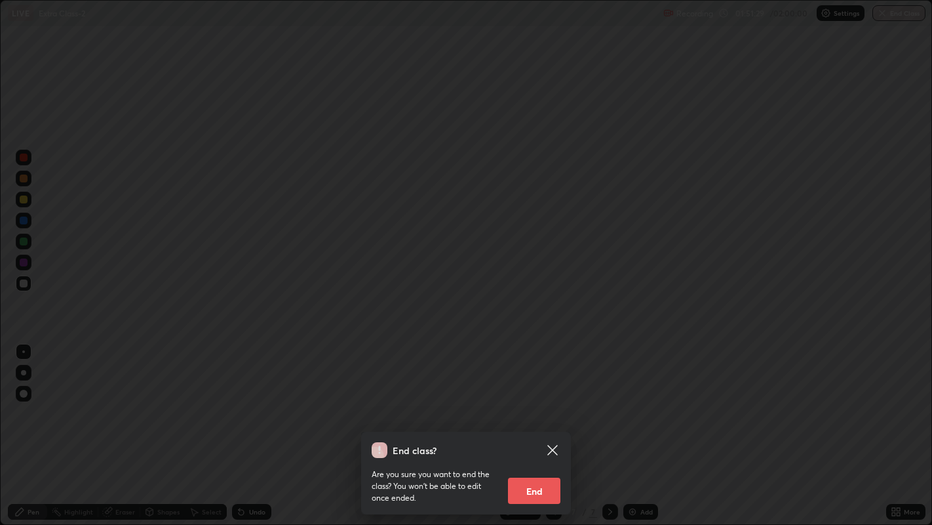
click at [531, 426] on button "End" at bounding box center [534, 490] width 52 height 26
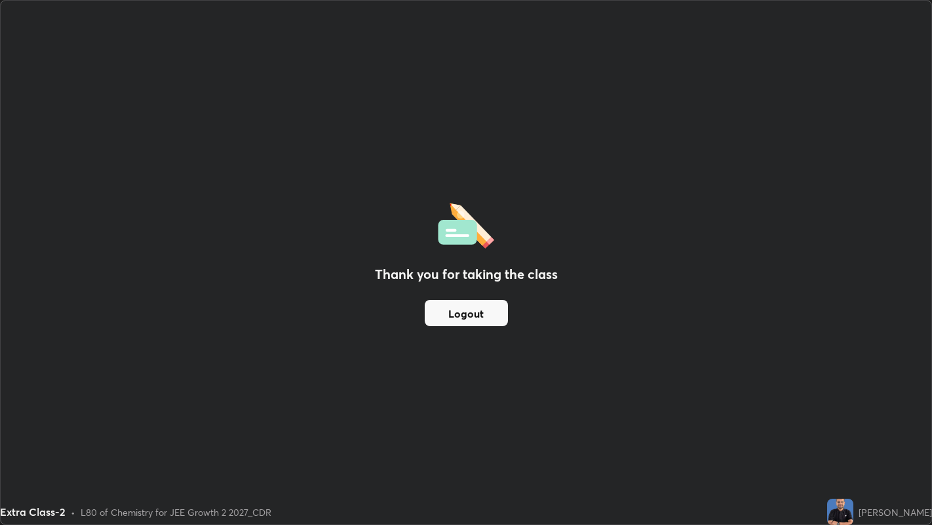
click at [477, 301] on button "Logout" at bounding box center [466, 313] width 83 height 26
